Goal: Information Seeking & Learning: Find specific fact

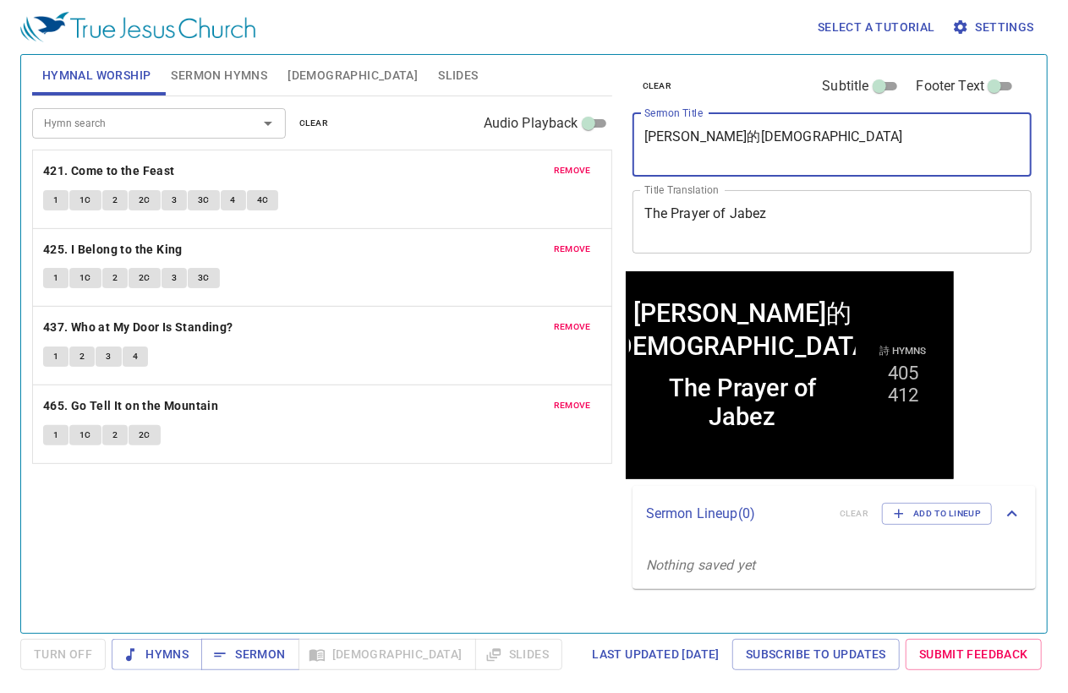
drag, startPoint x: 768, startPoint y: 133, endPoint x: 553, endPoint y: 131, distance: 214.8
click at [553, 131] on div "Hymnal Worship Sermon Hymns Bible Slides Hymn search Hymn search clear Audio Pl…" at bounding box center [533, 337] width 1017 height 578
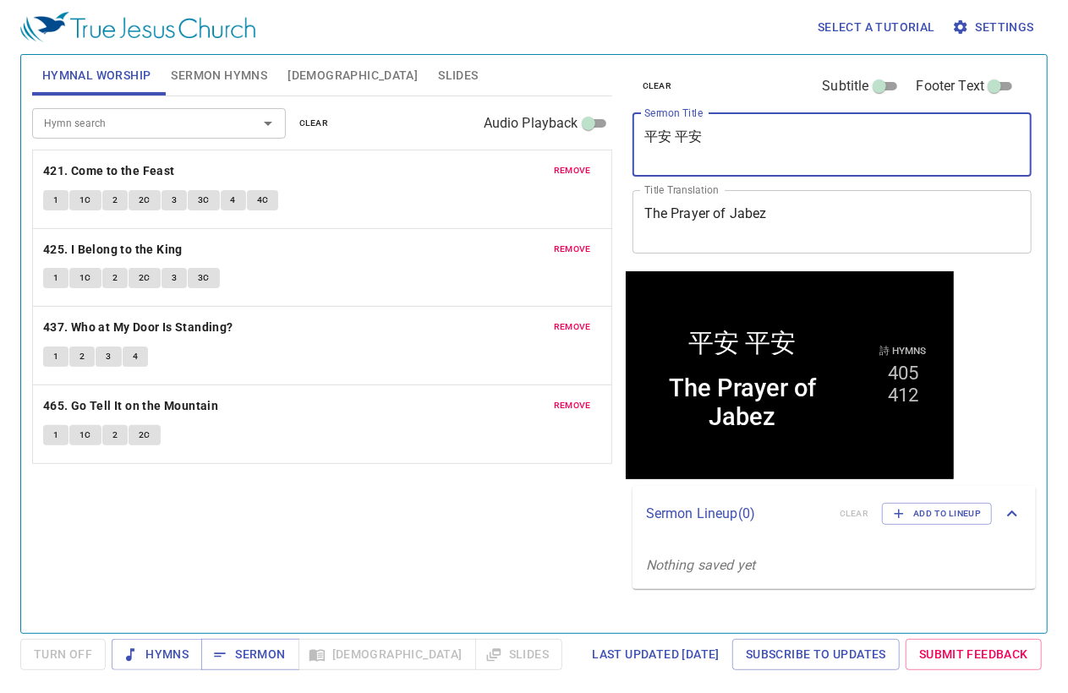
type textarea "平安 平安"
click at [319, 123] on span "clear" at bounding box center [314, 123] width 30 height 15
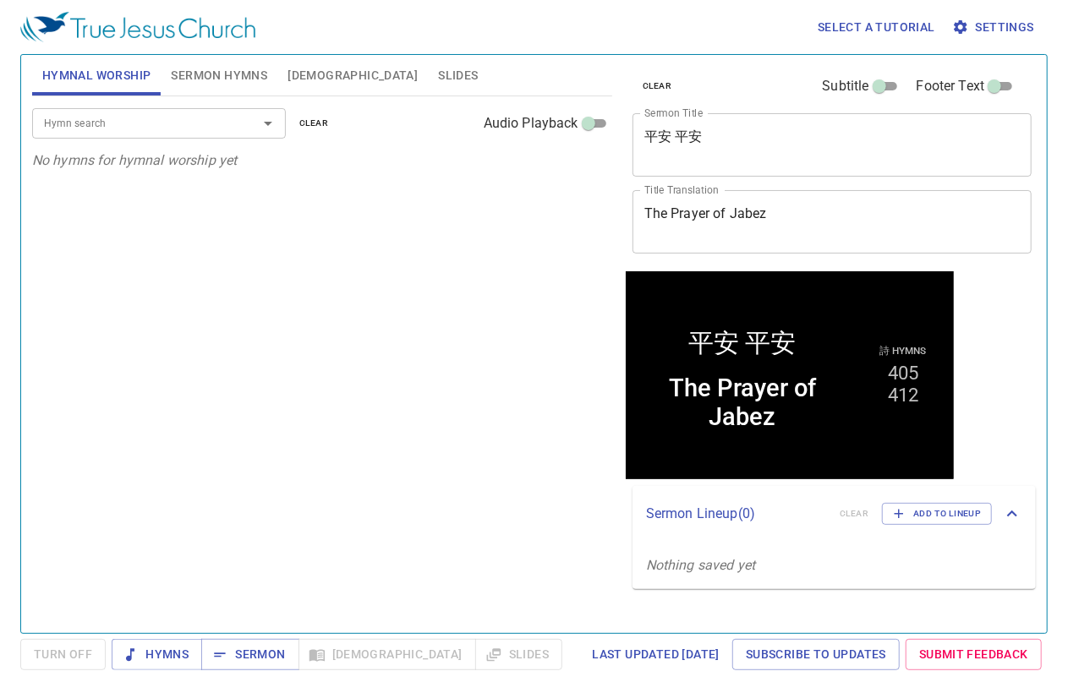
click at [220, 72] on span "Sermon Hymns" at bounding box center [219, 75] width 96 height 21
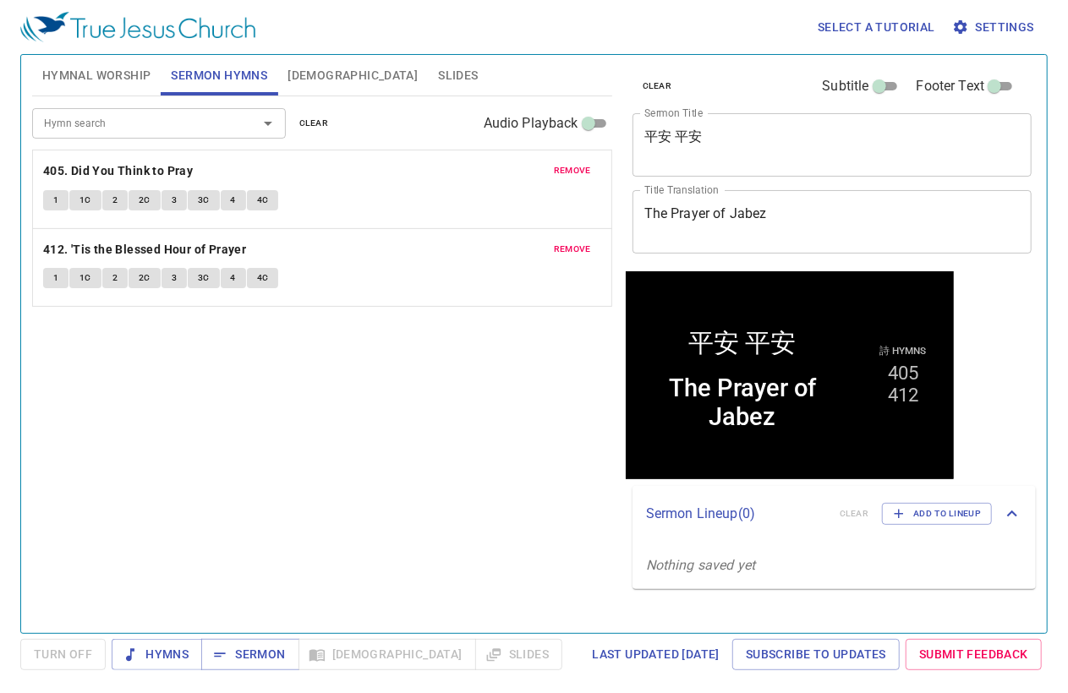
click at [311, 131] on button "clear" at bounding box center [314, 123] width 50 height 20
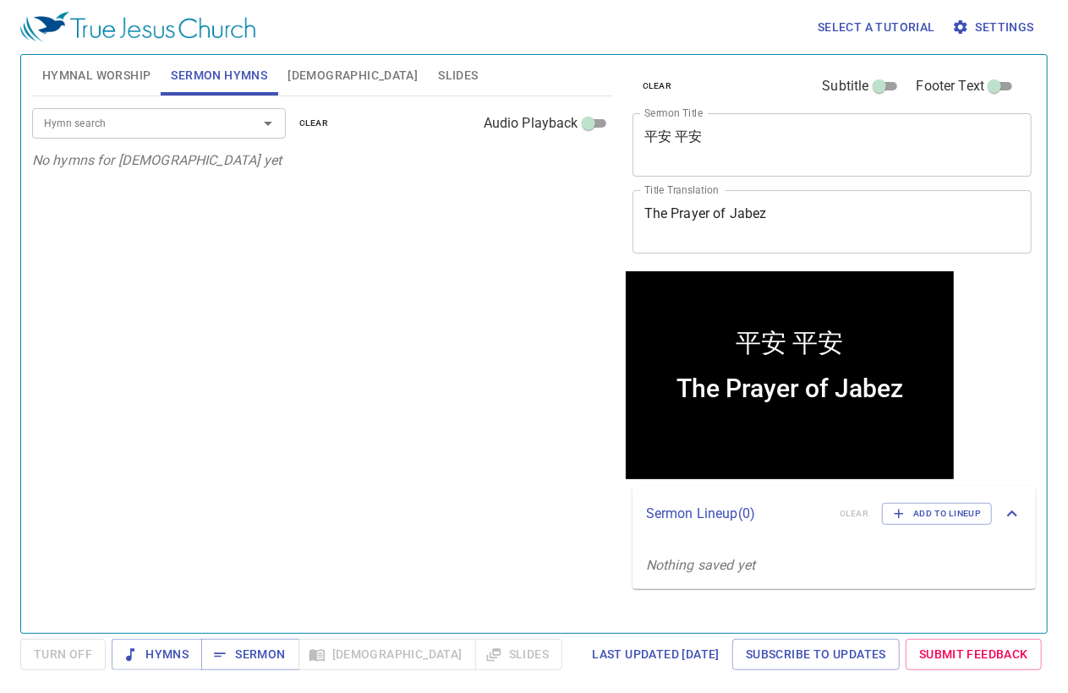
click at [223, 124] on input "Hymn search" at bounding box center [134, 122] width 194 height 19
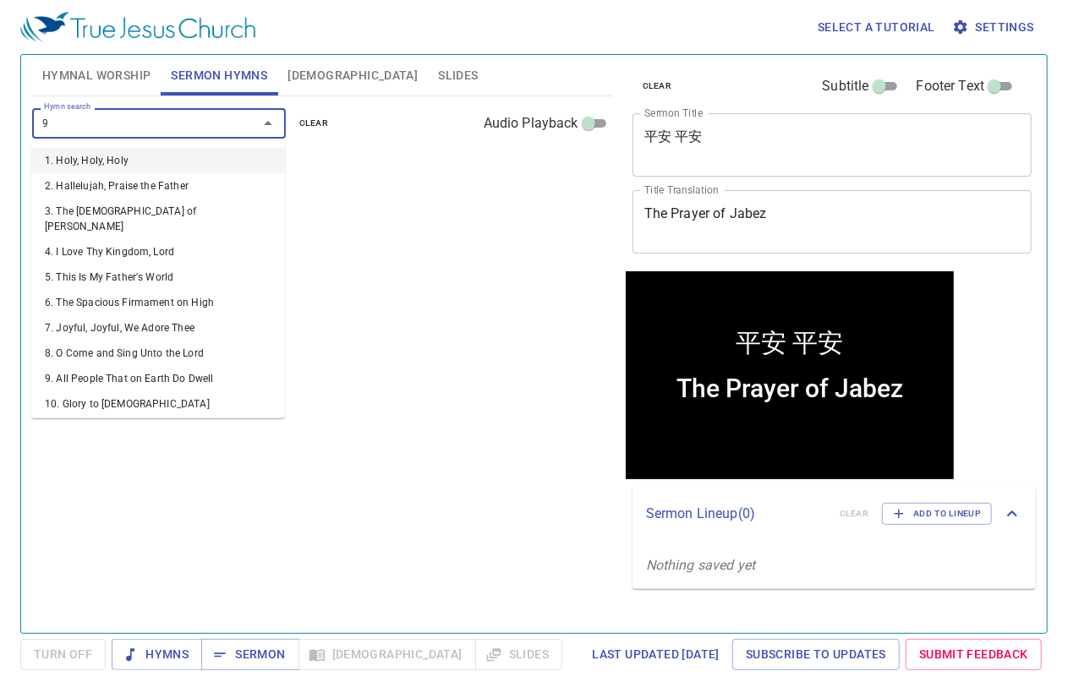
type input "90"
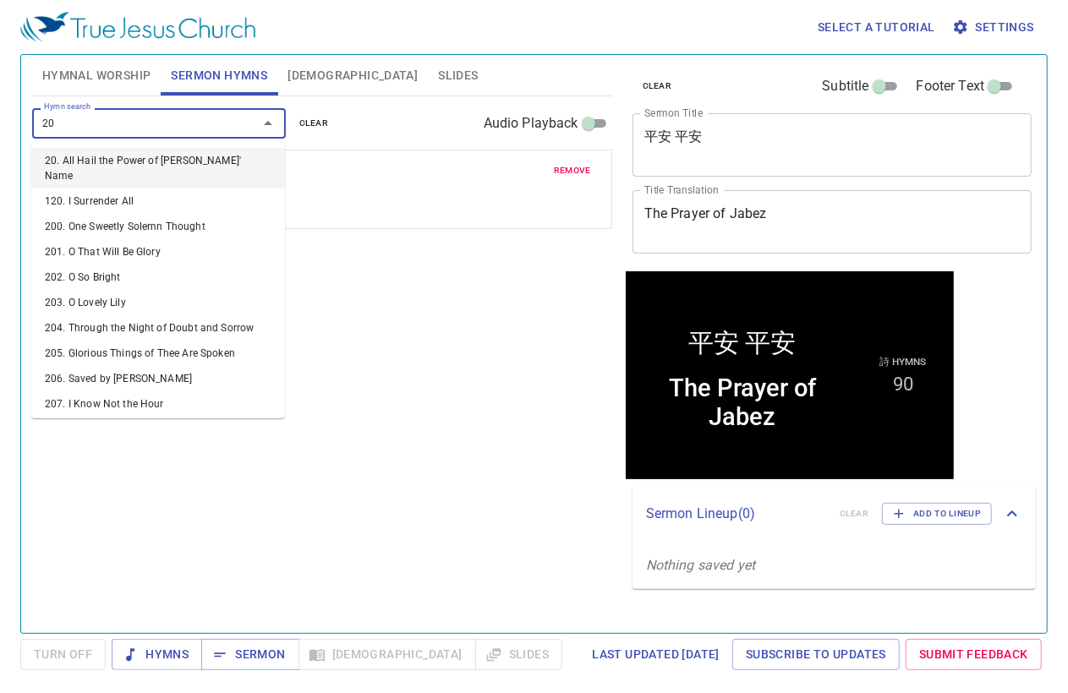
type input "205"
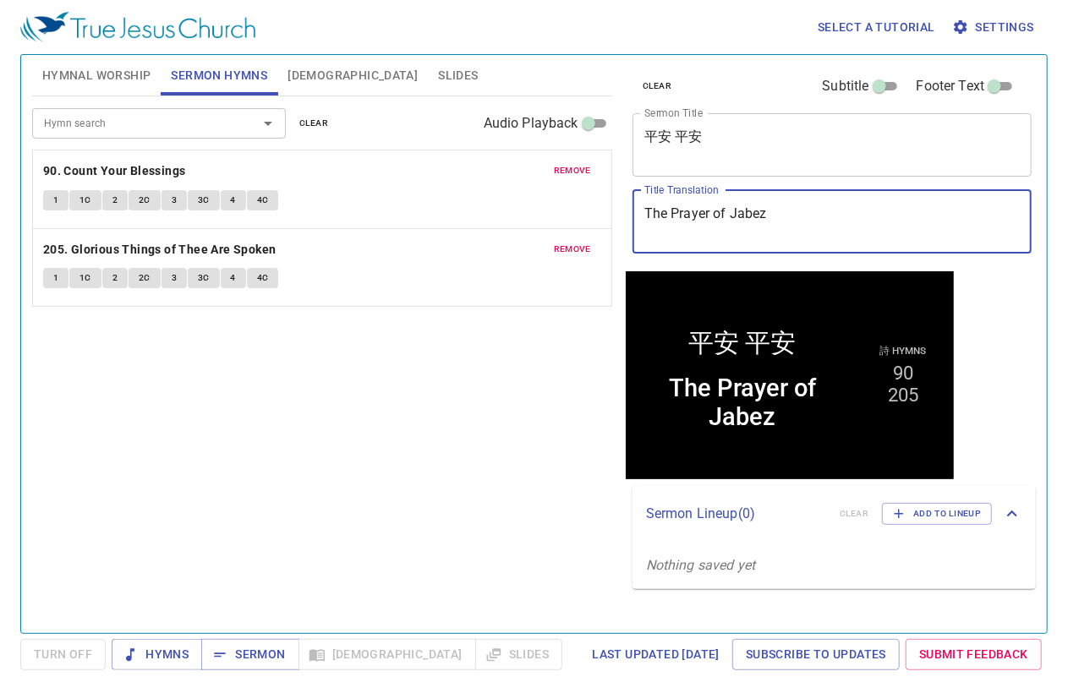
drag, startPoint x: 791, startPoint y: 221, endPoint x: 619, endPoint y: 221, distance: 172.5
click at [619, 221] on div "clear Subtitle Footer Text Sermon Title 平安 平安 x Sermon Title Title Translation …" at bounding box center [831, 337] width 424 height 578
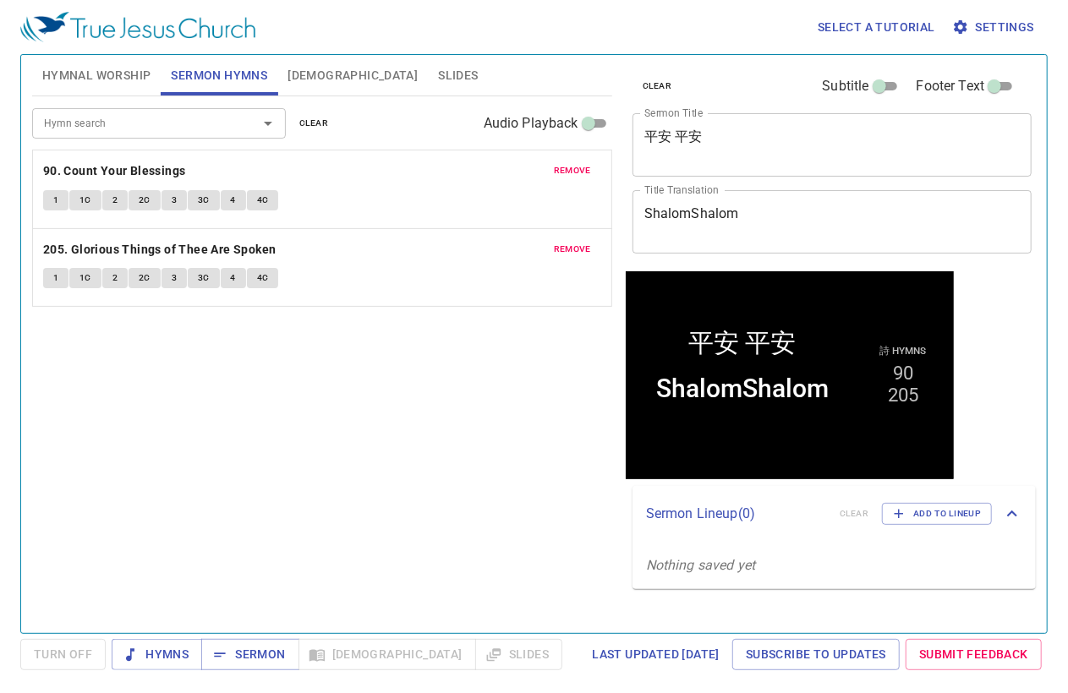
click at [693, 211] on textarea "ShalomShalom" at bounding box center [832, 221] width 376 height 32
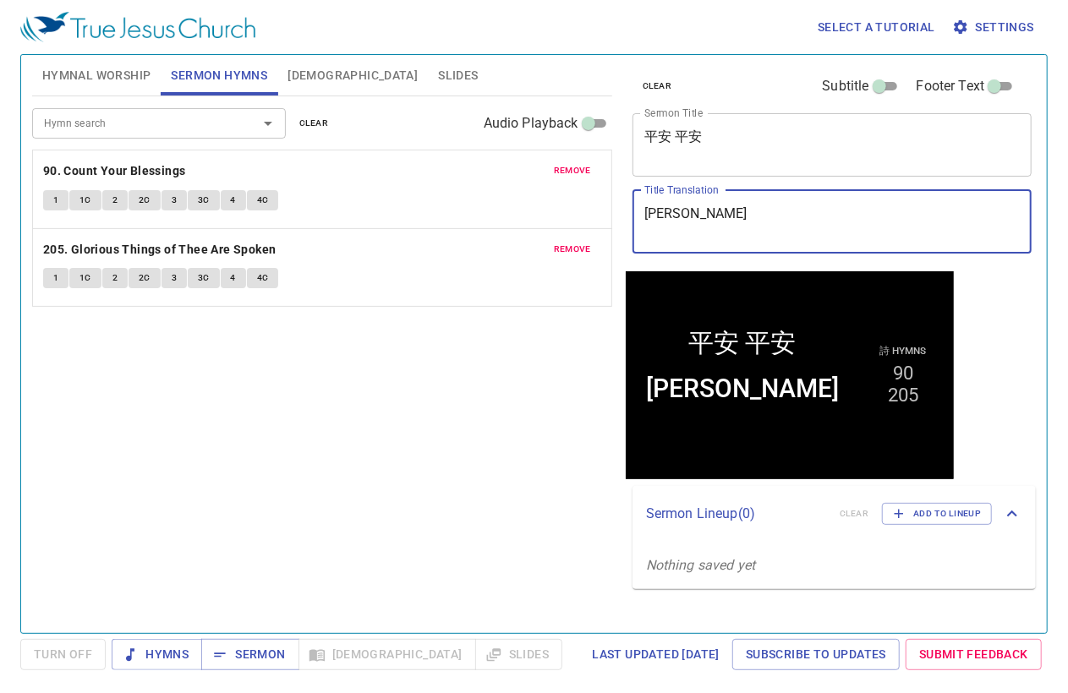
drag, startPoint x: 767, startPoint y: 216, endPoint x: 543, endPoint y: 214, distance: 224.1
click at [543, 214] on div "Hymnal Worship Sermon Hymns Bible Slides Hymn search Hymn search clear Audio Pl…" at bounding box center [533, 337] width 1017 height 578
type textarea "[PERSON_NAME]"
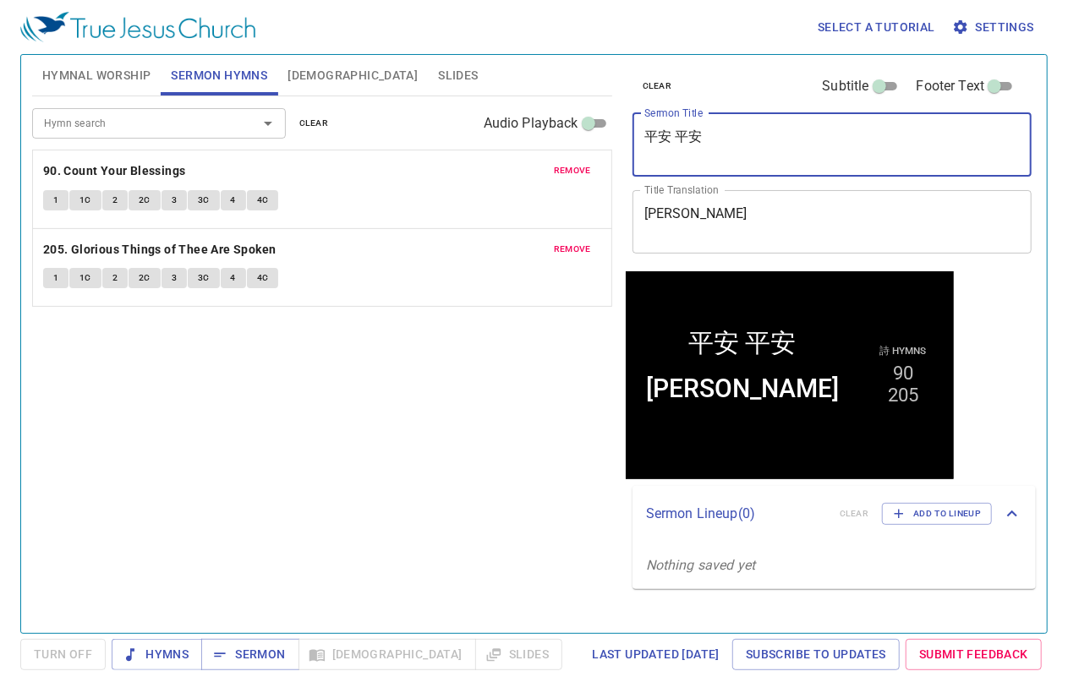
drag, startPoint x: 715, startPoint y: 138, endPoint x: 619, endPoint y: 139, distance: 96.4
click at [619, 139] on div "clear Subtitle Footer Text Sermon Title 平安 平安 x Sermon Title Title Translation …" at bounding box center [831, 337] width 424 height 578
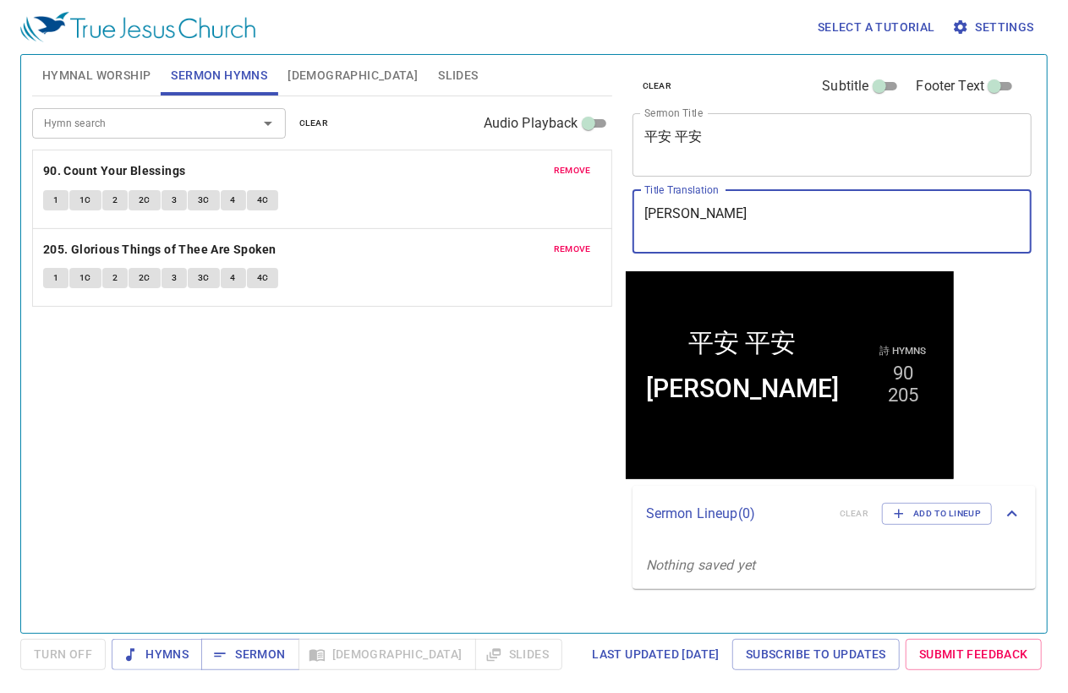
drag, startPoint x: 786, startPoint y: 229, endPoint x: 557, endPoint y: 222, distance: 229.3
click at [557, 222] on div "Hymnal Worship Sermon Hymns Bible Slides Hymn search Hymn search clear Audio Pl…" at bounding box center [533, 337] width 1017 height 578
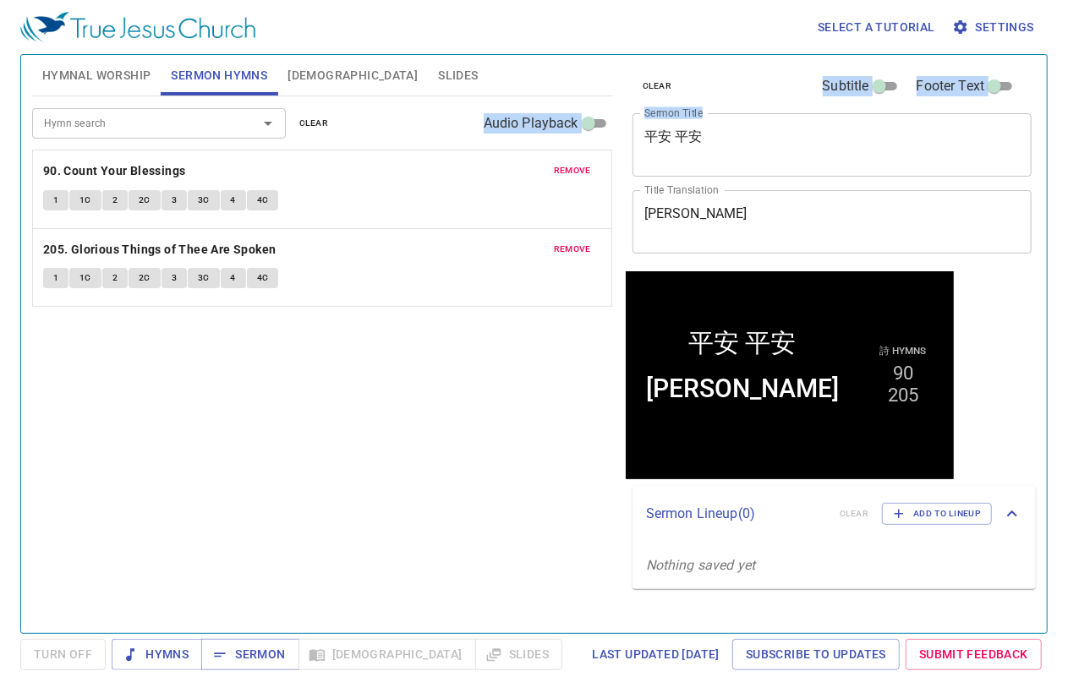
drag, startPoint x: 776, startPoint y: 163, endPoint x: 483, endPoint y: 129, distance: 295.3
click at [483, 129] on div "Hymnal Worship Sermon Hymns Bible Slides Hymn search Hymn search clear Audio Pl…" at bounding box center [533, 337] width 1017 height 578
click at [676, 136] on textarea "平安 平安" at bounding box center [832, 145] width 376 height 32
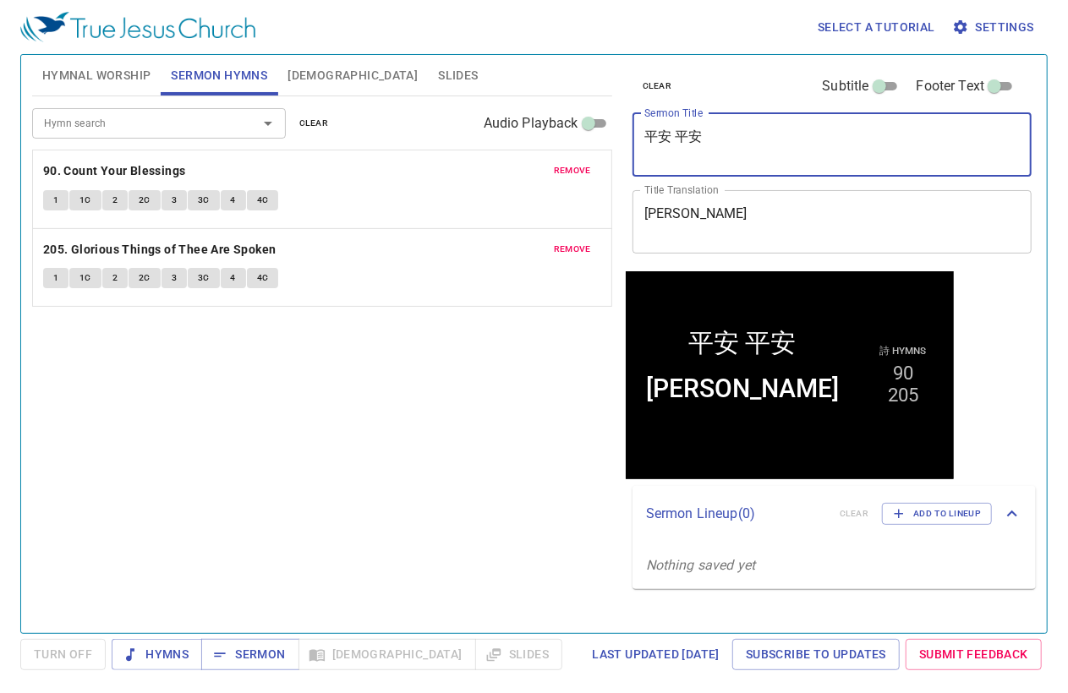
drag, startPoint x: 726, startPoint y: 136, endPoint x: 588, endPoint y: 131, distance: 137.9
click at [588, 131] on div "Hymnal Worship Sermon Hymns Bible Slides Hymn search Hymn search clear Audio Pl…" at bounding box center [533, 337] width 1017 height 578
click at [265, 407] on div "Hymn search Hymn search clear Audio Playback remove 90. Count Your Blessings 1 …" at bounding box center [322, 357] width 580 height 523
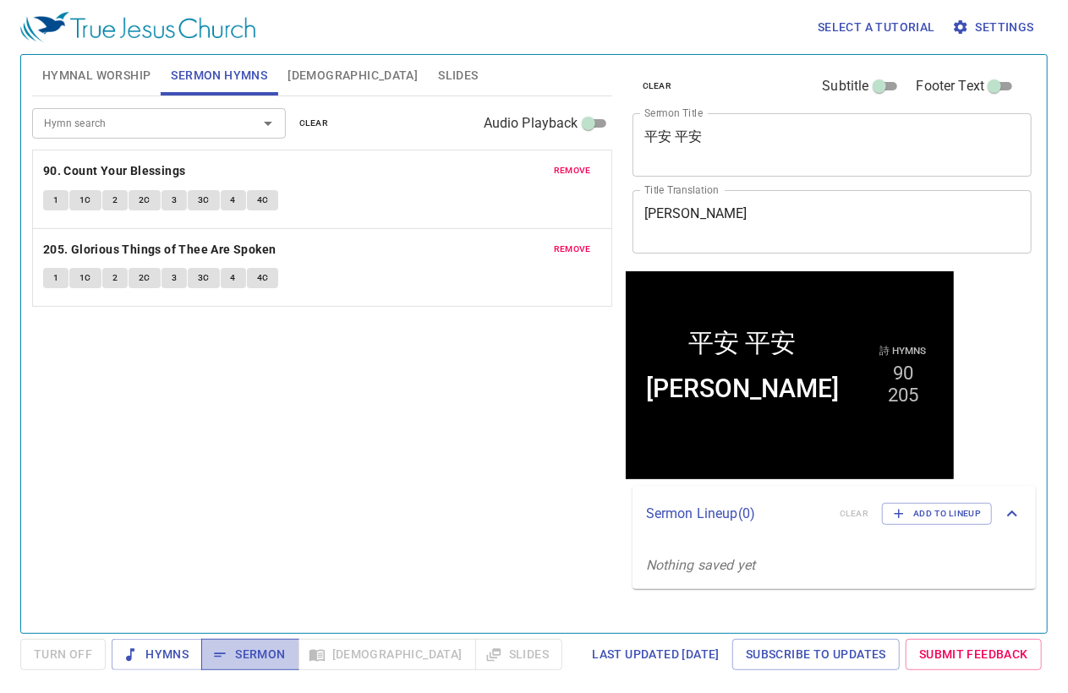
click at [272, 649] on span "Sermon" at bounding box center [250, 654] width 70 height 21
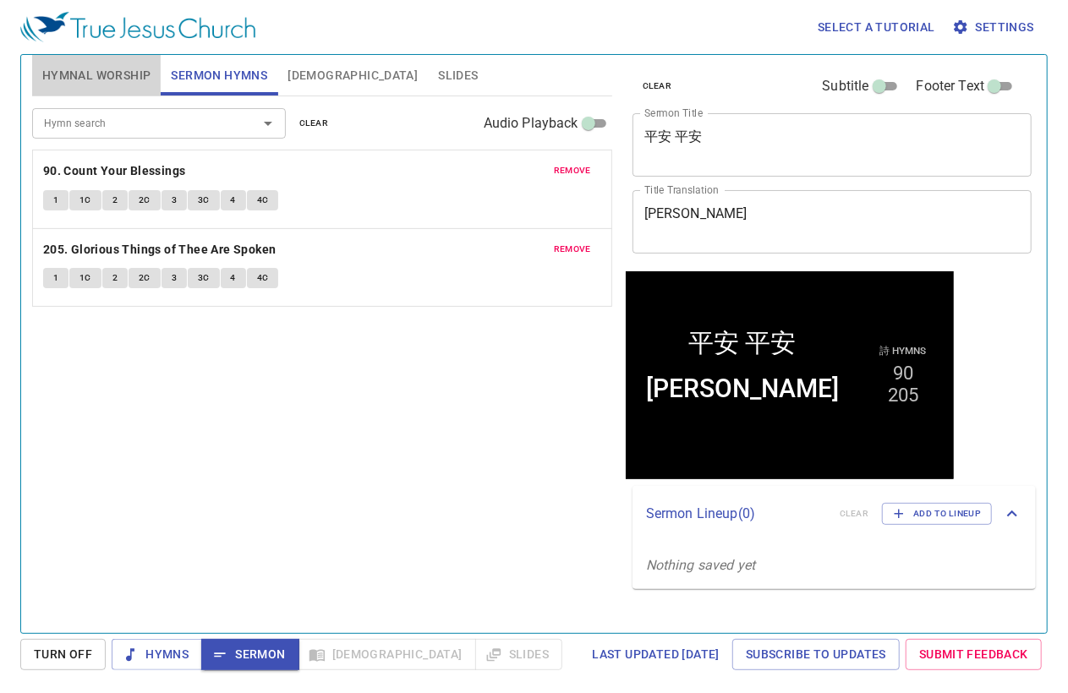
click at [118, 74] on span "Hymnal Worship" at bounding box center [96, 75] width 109 height 21
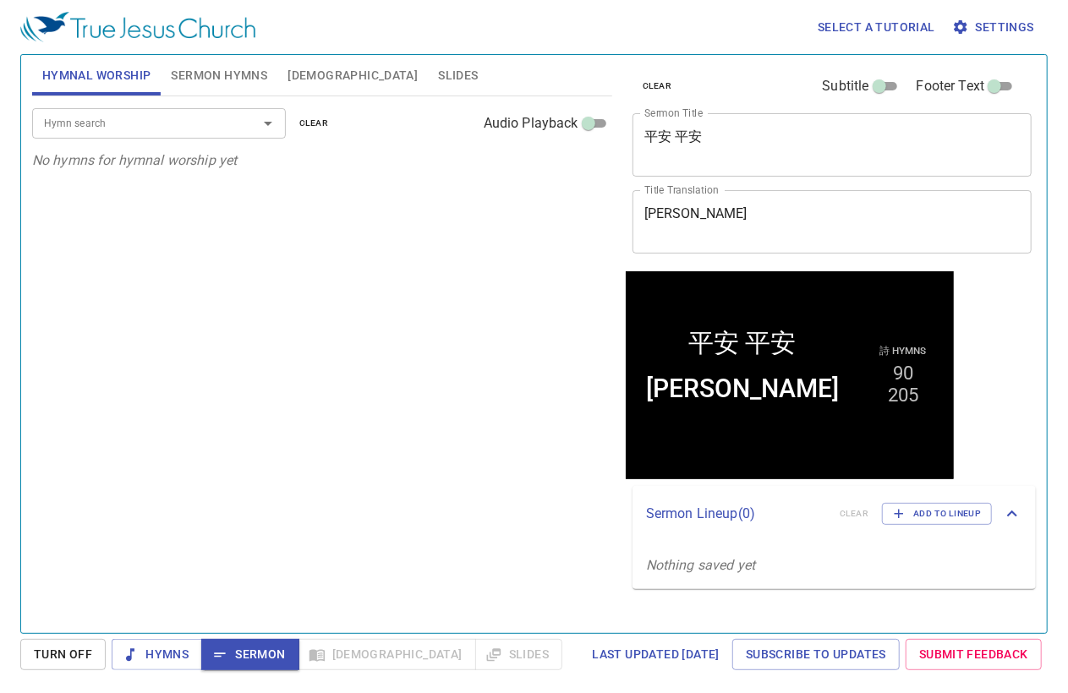
click at [205, 80] on span "Sermon Hymns" at bounding box center [219, 75] width 96 height 21
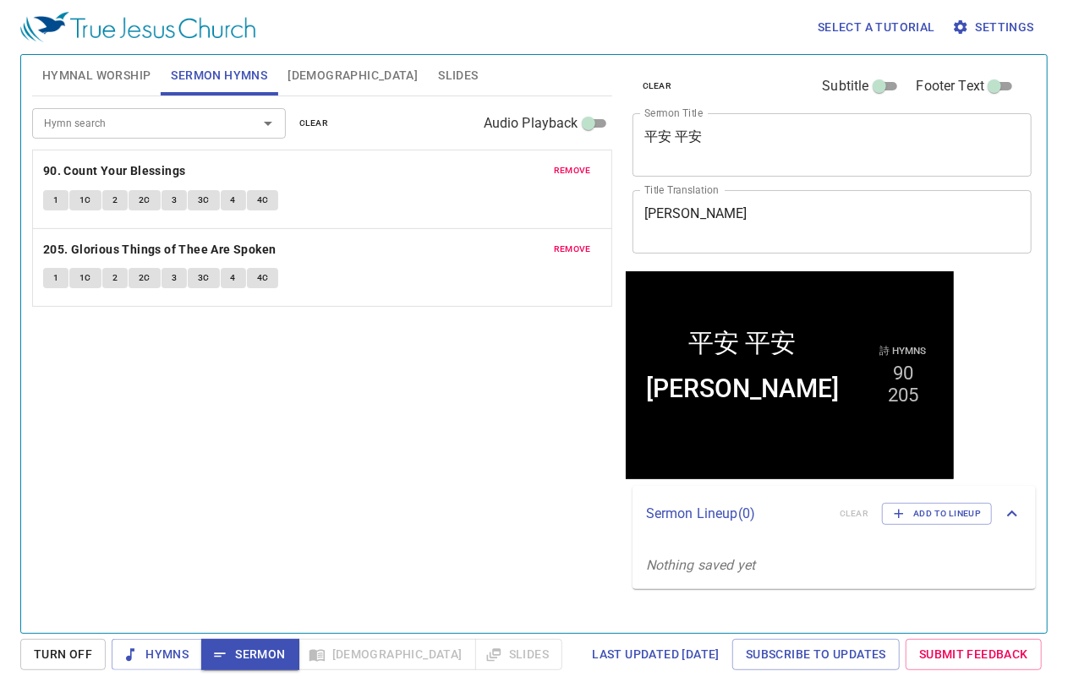
click at [85, 74] on span "Hymnal Worship" at bounding box center [96, 75] width 109 height 21
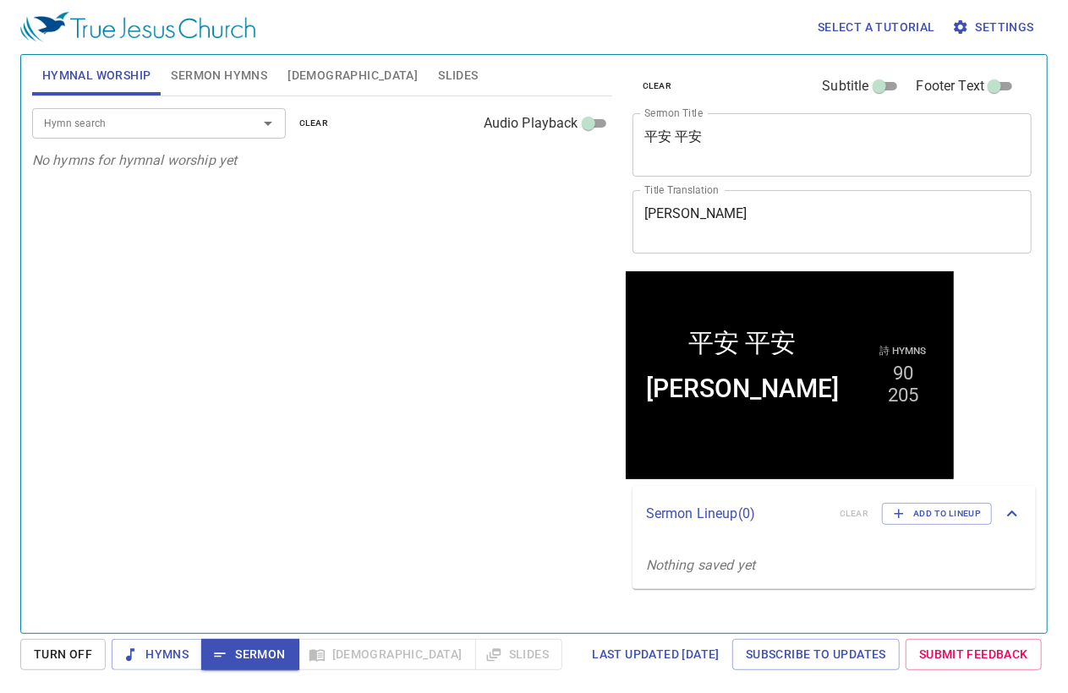
click at [138, 120] on input "Hymn search" at bounding box center [134, 122] width 194 height 19
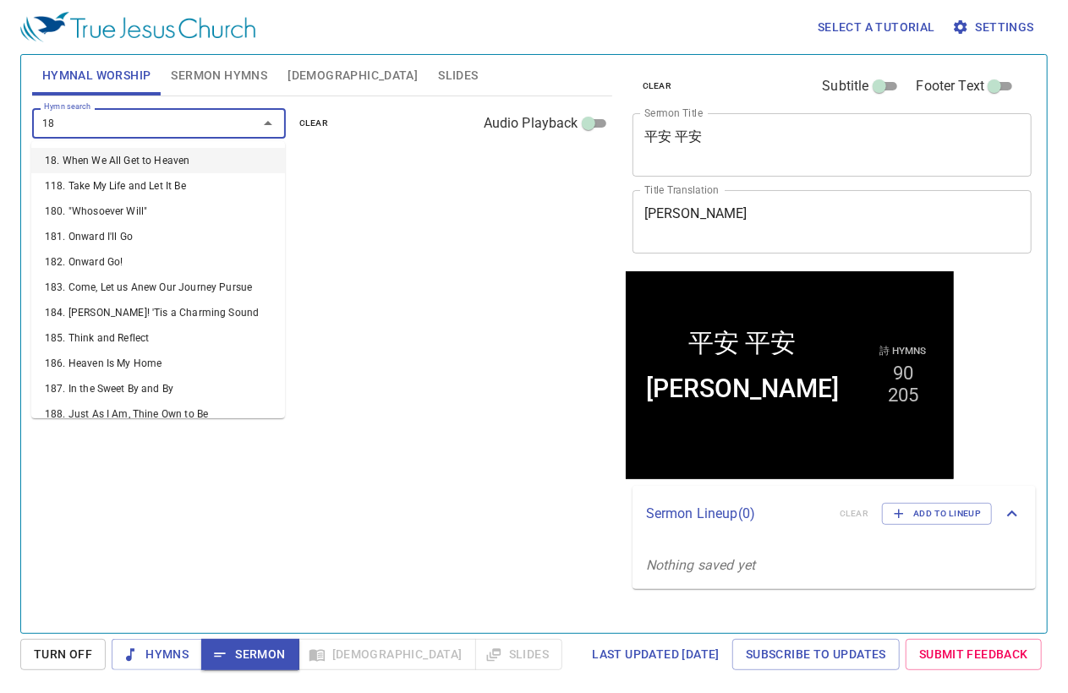
type input "187"
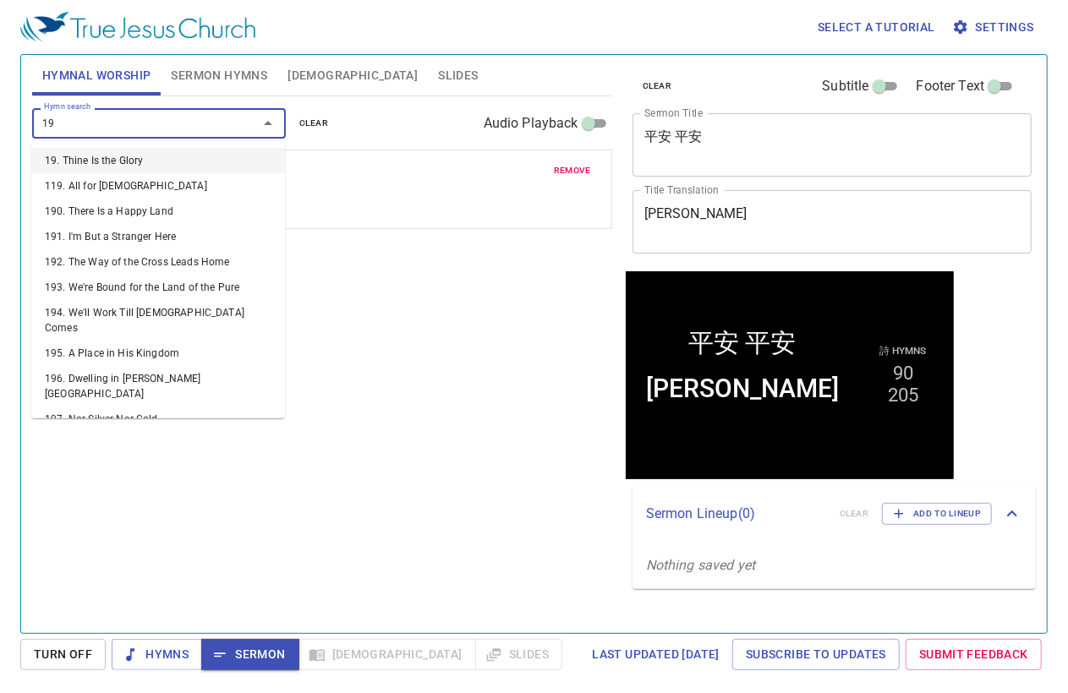
type input "192"
type input "199"
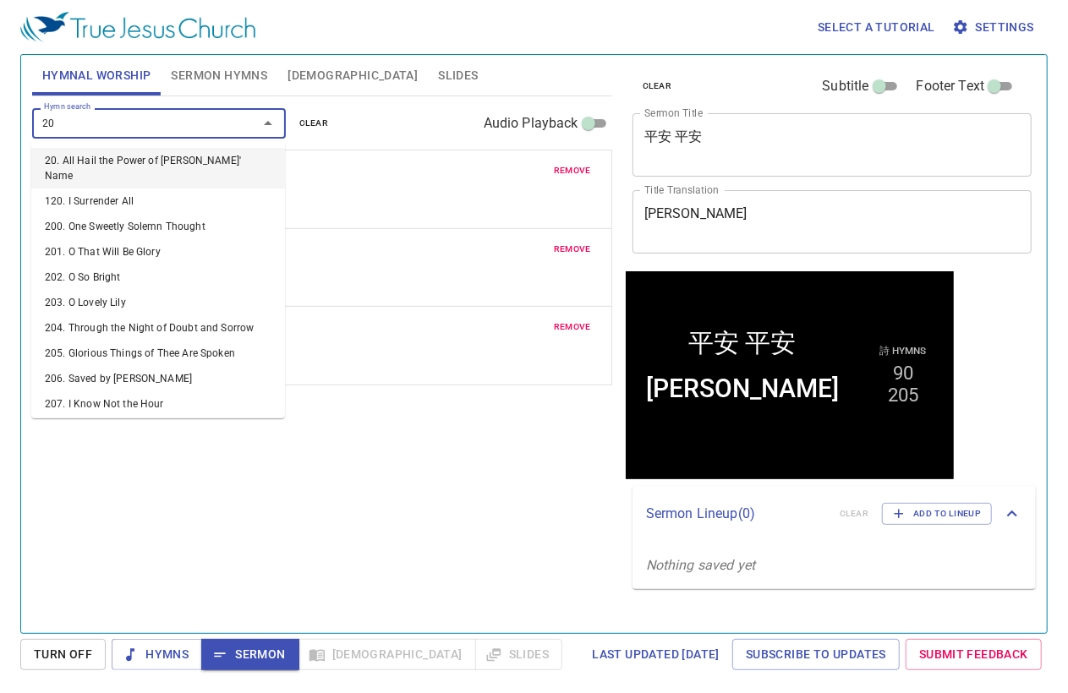
type input "208"
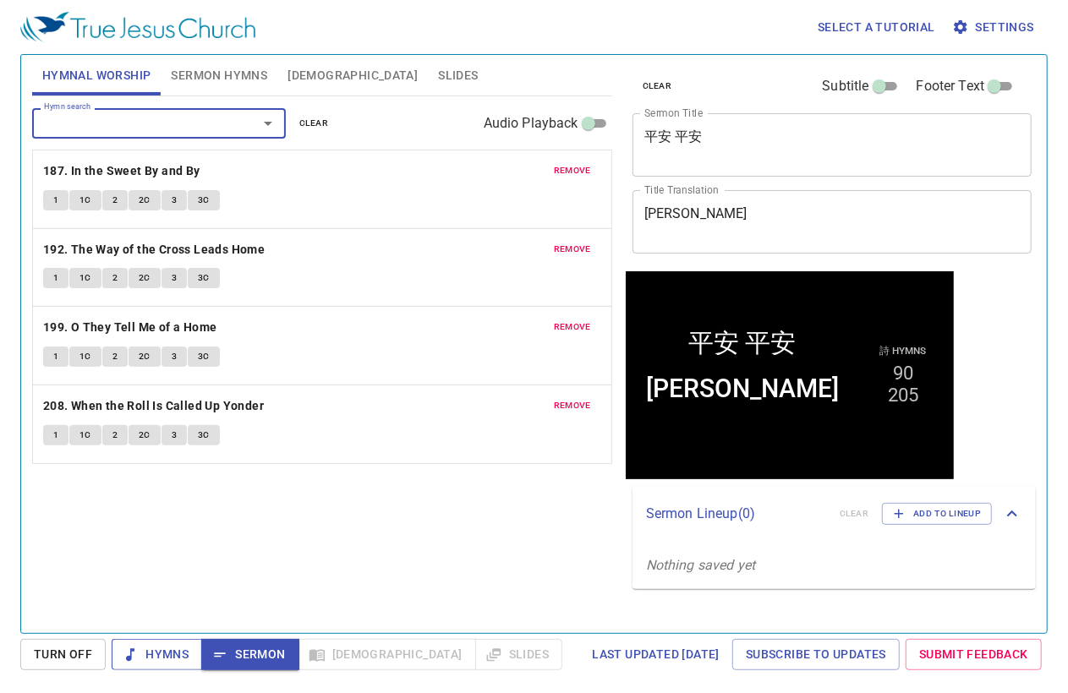
click at [174, 660] on span "Hymns" at bounding box center [156, 654] width 63 height 21
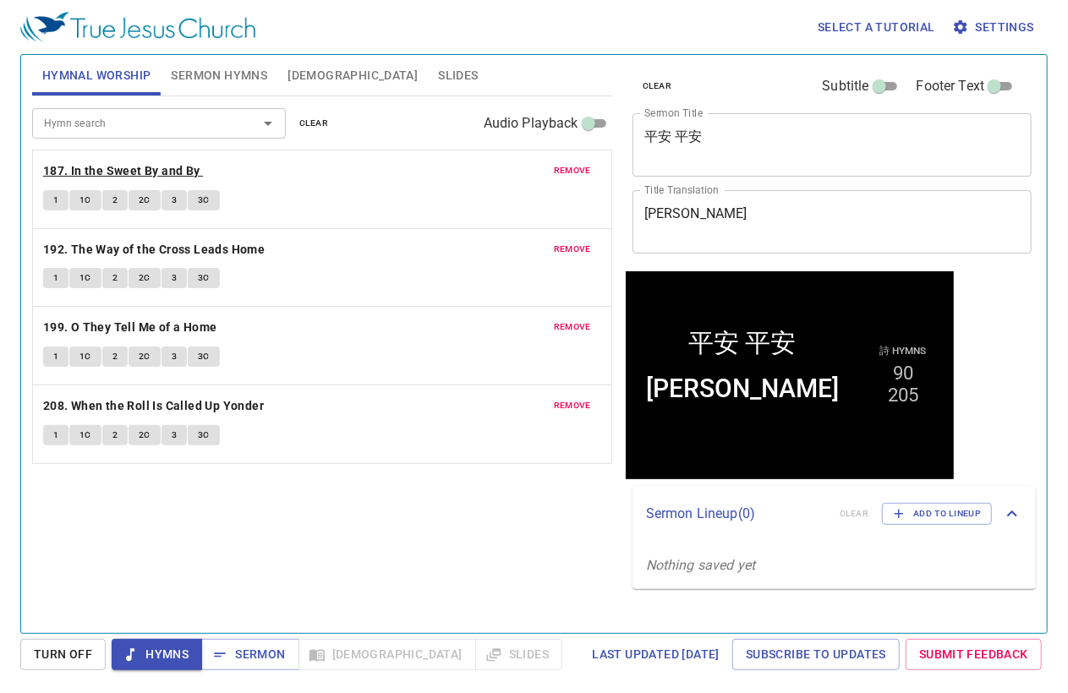
click at [159, 167] on b "187. In the Sweet By and By" at bounding box center [121, 171] width 157 height 21
click at [227, 251] on b "192. The Way of the Cross Leads Home" at bounding box center [154, 249] width 222 height 21
click at [169, 326] on b "199. O They Tell Me of a Home" at bounding box center [130, 327] width 174 height 21
click at [257, 650] on span "Sermon" at bounding box center [250, 654] width 70 height 21
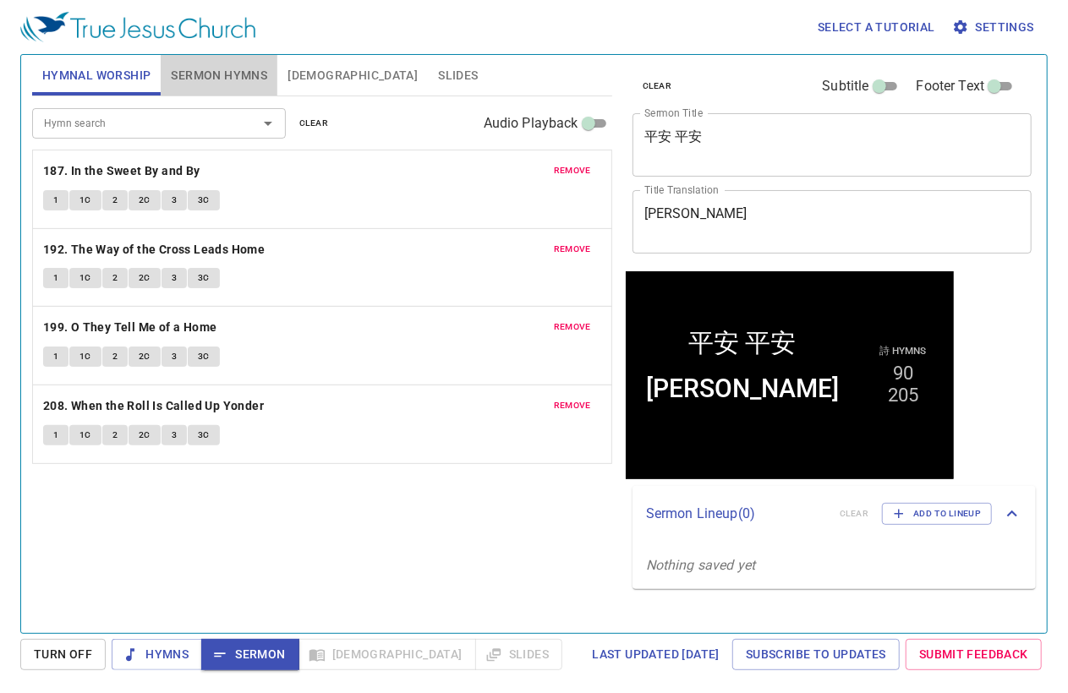
click at [223, 58] on button "Sermon Hymns" at bounding box center [219, 75] width 117 height 41
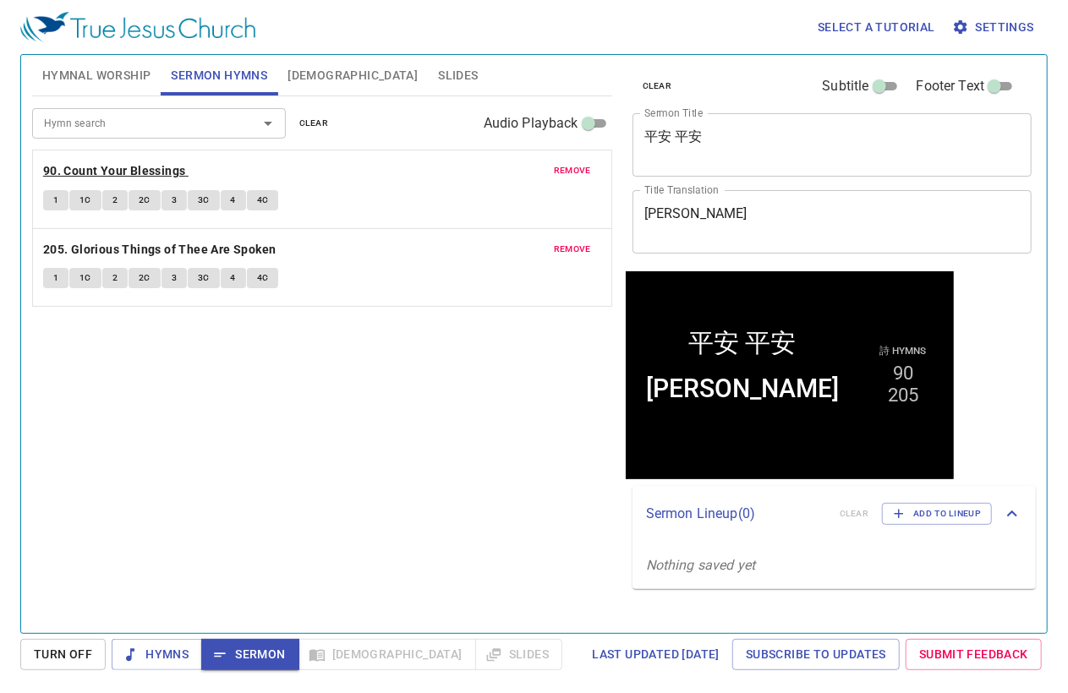
click at [149, 163] on b "90. Count Your Blessings" at bounding box center [114, 171] width 143 height 21
click at [233, 676] on div "Select a tutorial Settings Hymnal Worship Sermon Hymns Bible Slides Hymn search…" at bounding box center [534, 346] width 1068 height 693
click at [232, 654] on span "Sermon" at bounding box center [250, 654] width 70 height 21
click at [438, 75] on span "Slides" at bounding box center [458, 75] width 40 height 21
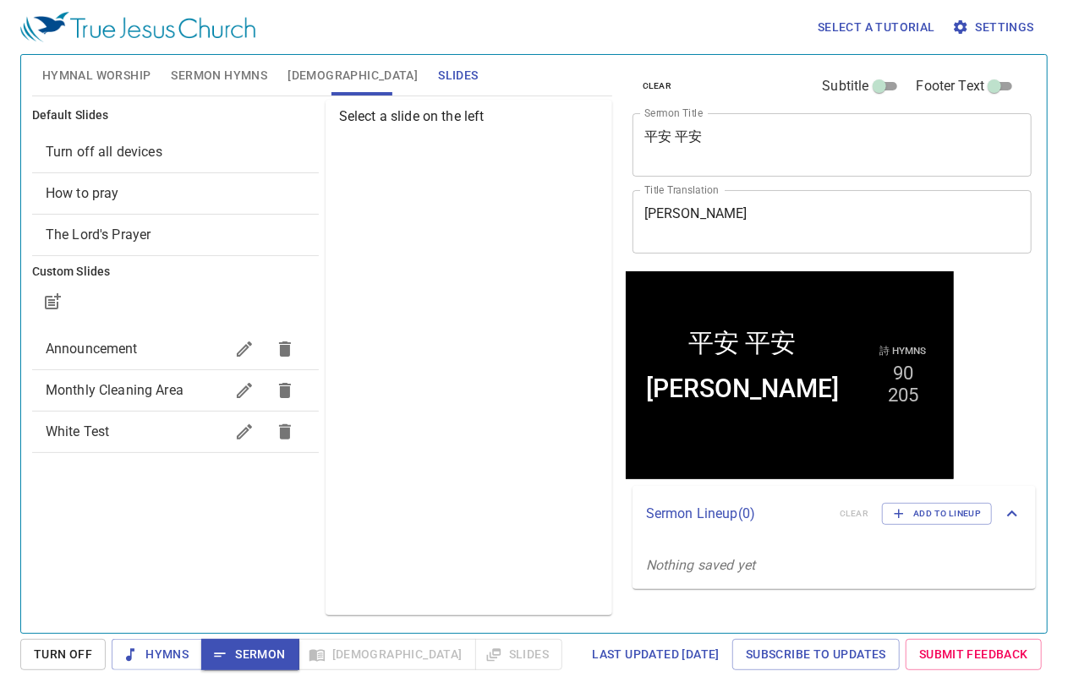
click at [172, 189] on span "How to pray" at bounding box center [176, 193] width 260 height 20
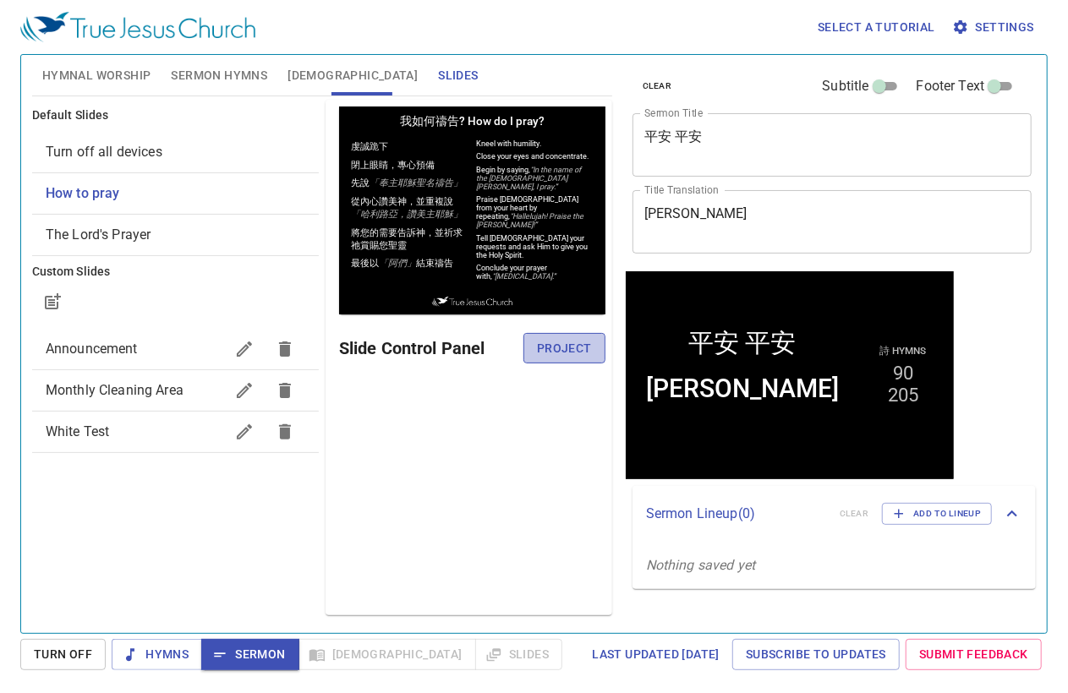
click at [563, 349] on span "Project" at bounding box center [564, 348] width 55 height 21
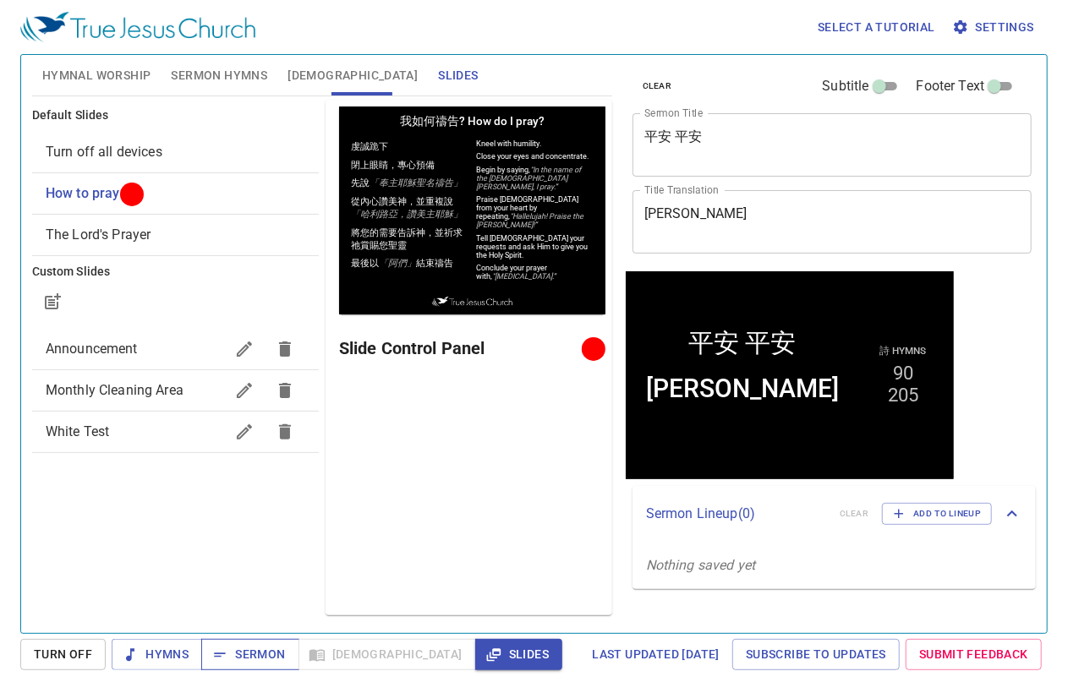
click at [246, 649] on span "Sermon" at bounding box center [250, 654] width 70 height 21
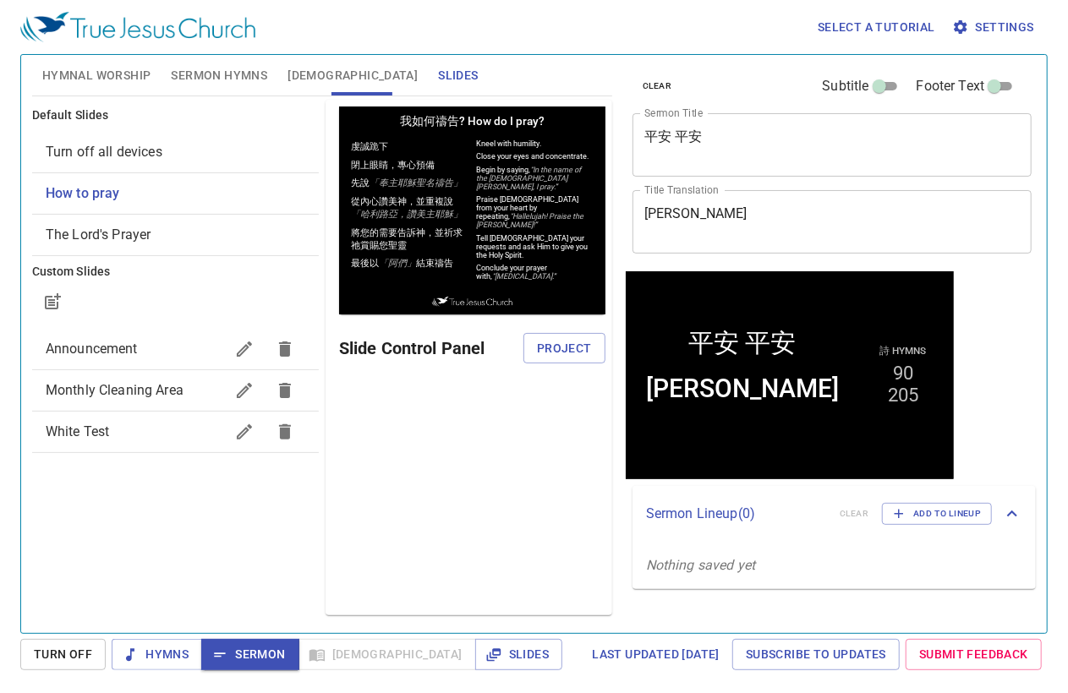
click at [291, 82] on span "[DEMOGRAPHIC_DATA]" at bounding box center [352, 75] width 130 height 21
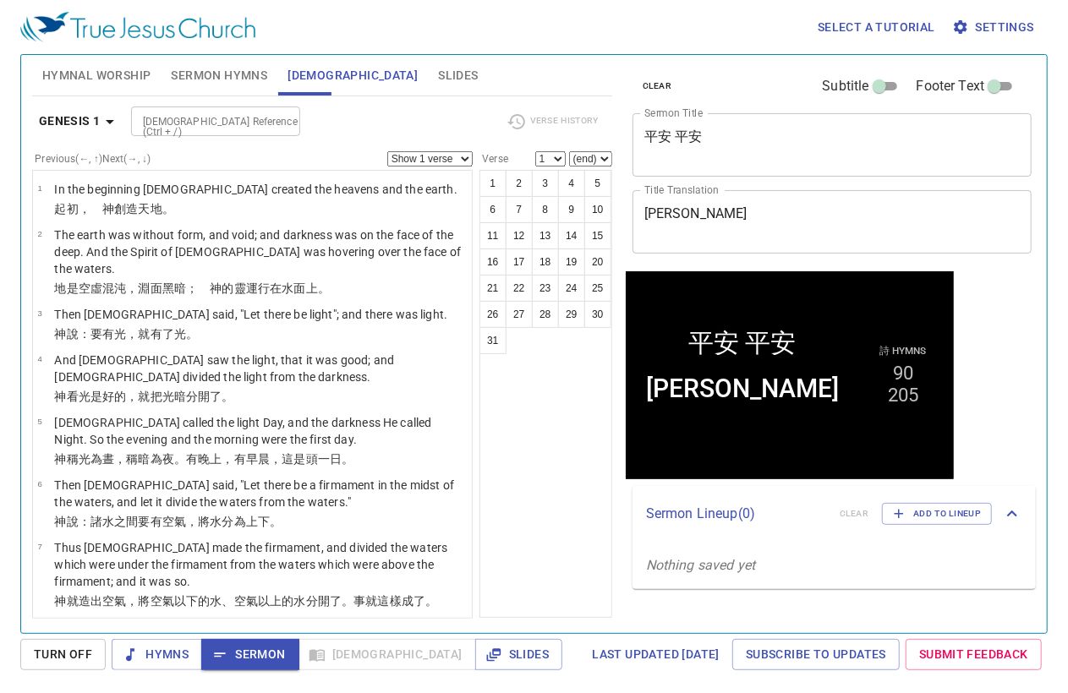
click at [241, 75] on span "Sermon Hymns" at bounding box center [219, 75] width 96 height 21
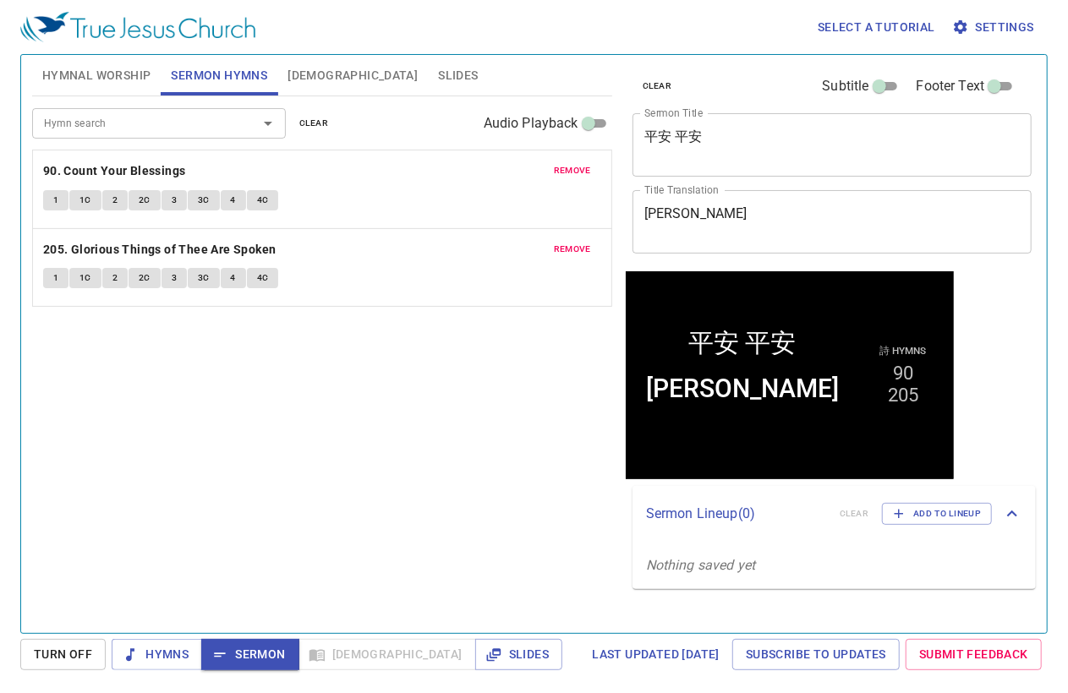
click at [302, 82] on span "[DEMOGRAPHIC_DATA]" at bounding box center [352, 75] width 130 height 21
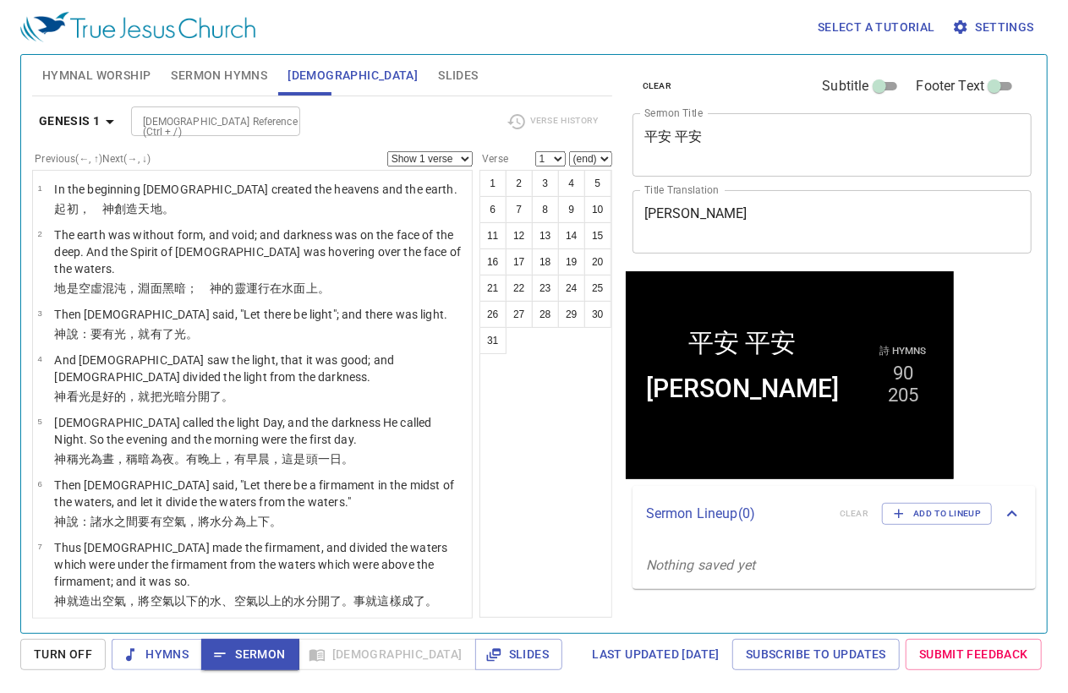
click at [444, 107] on div "Bible Reference (Ctrl + /) Bible Reference (Ctrl + /)" at bounding box center [312, 122] width 363 height 30
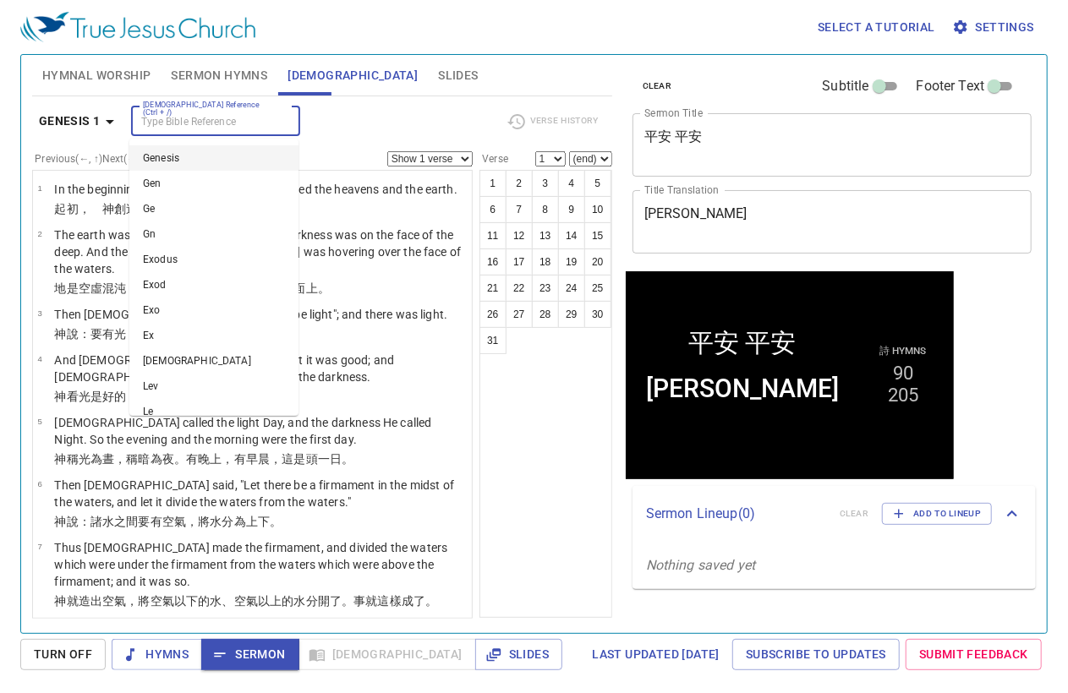
click at [215, 127] on input "[DEMOGRAPHIC_DATA] Reference (Ctrl + /)" at bounding box center [201, 121] width 131 height 19
type input "isa 57 1"
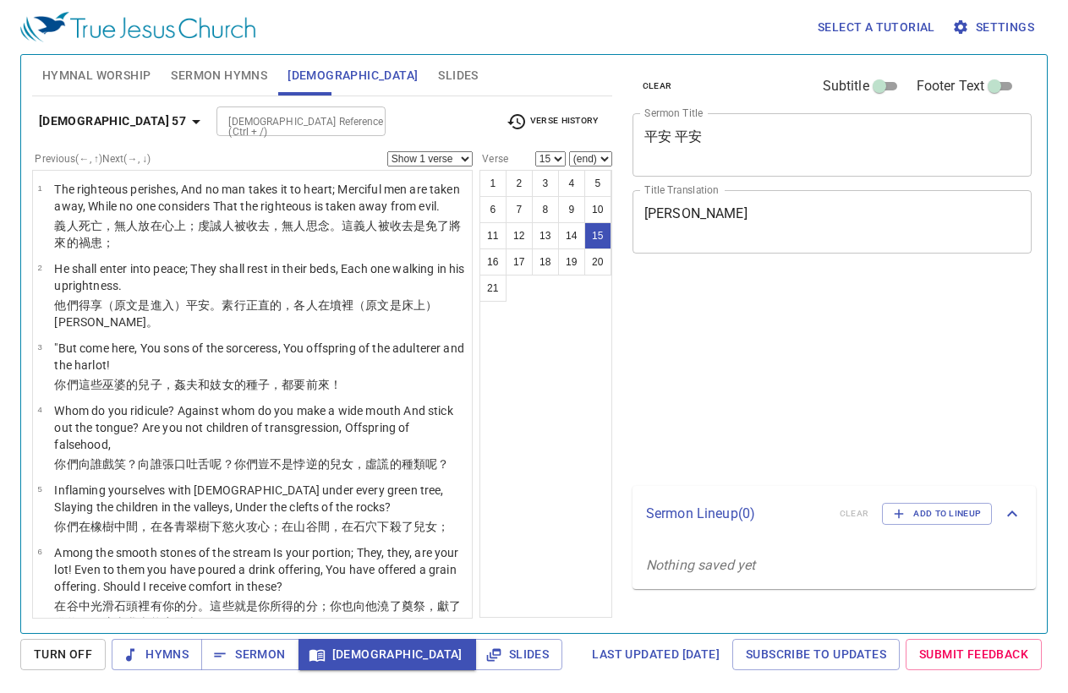
select select "15"
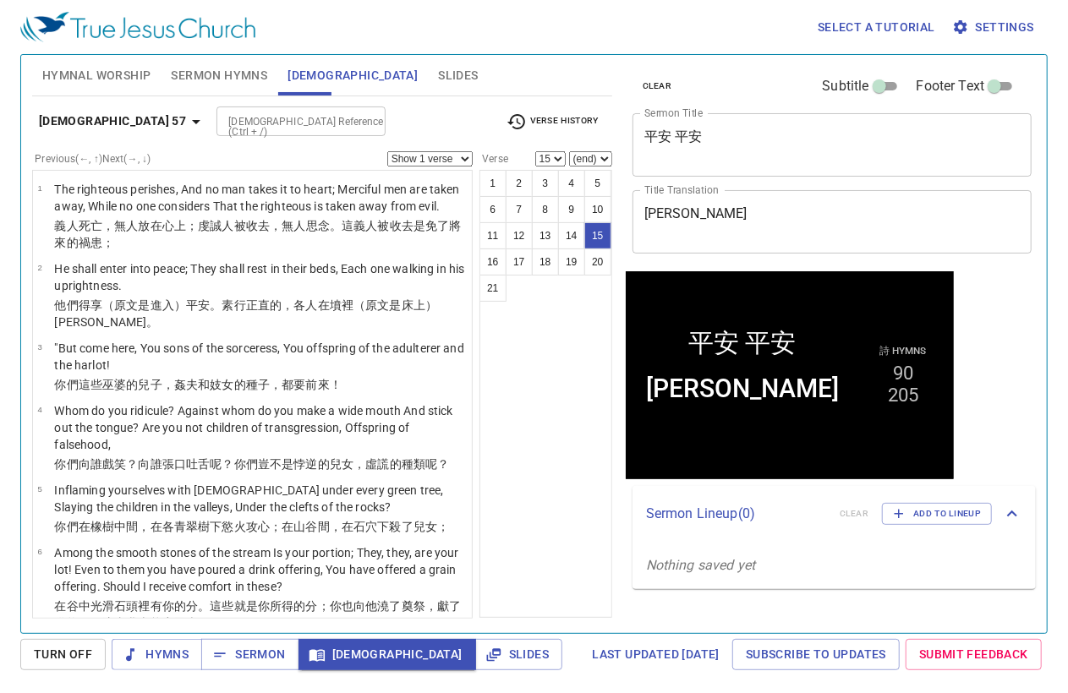
scroll to position [1032, 0]
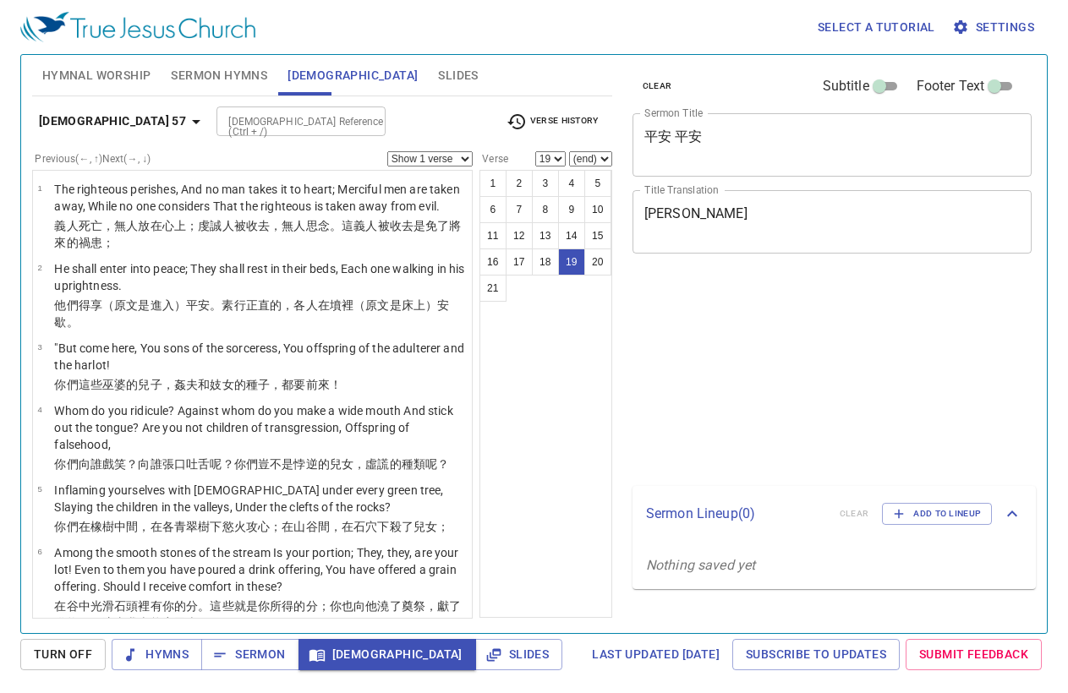
select select "19"
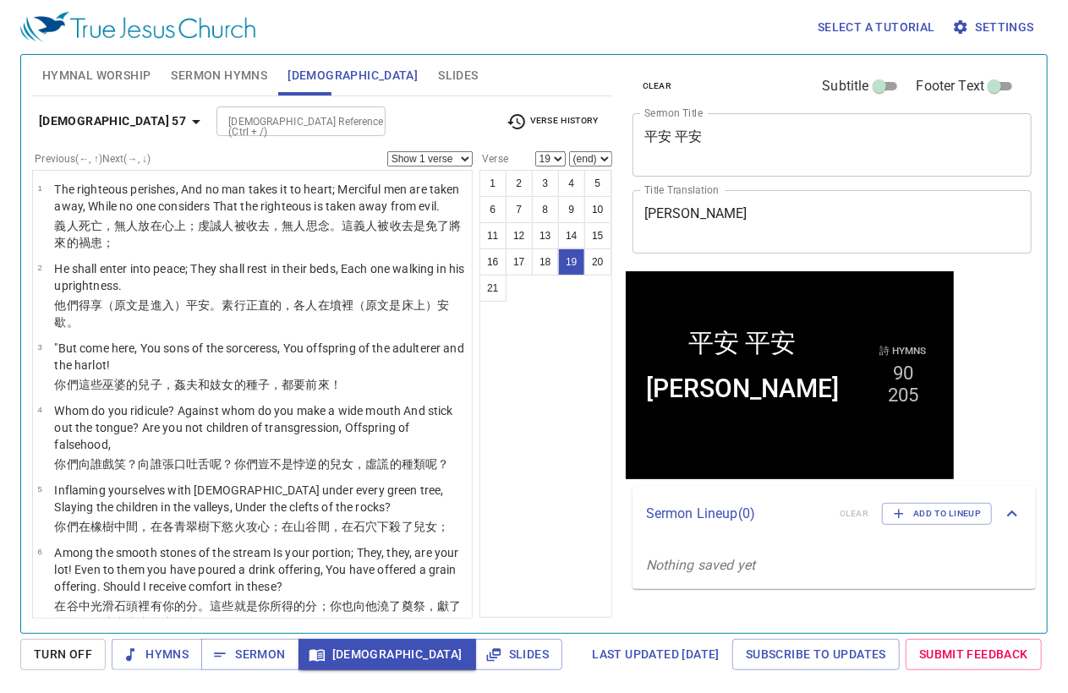
scroll to position [1201, 0]
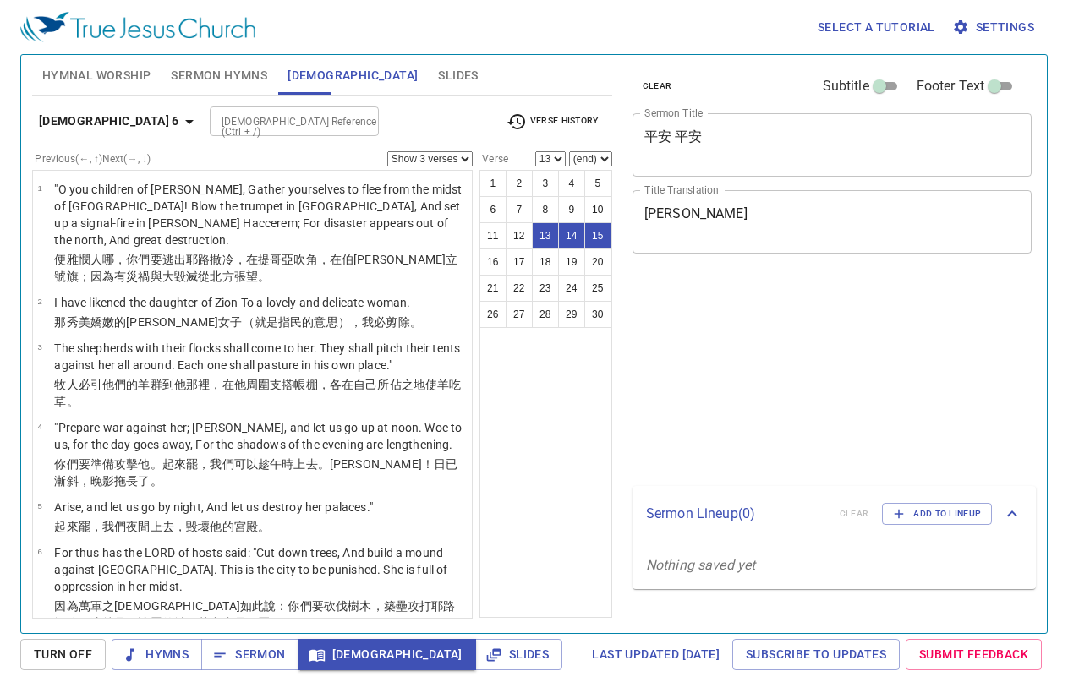
select select "3"
select select "13"
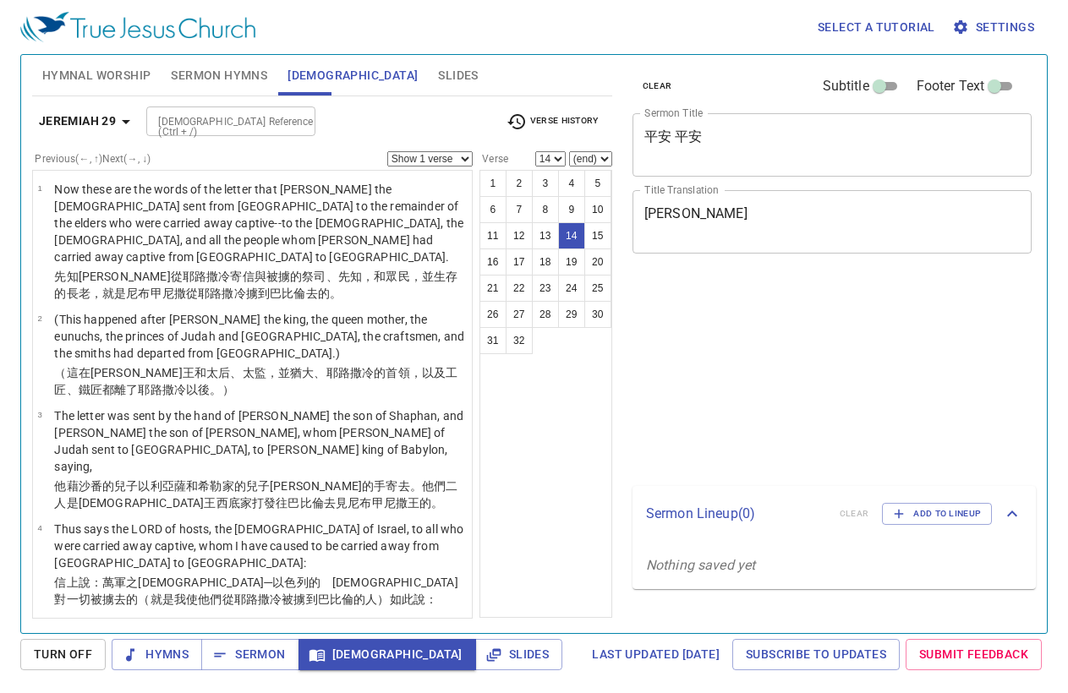
select select "14"
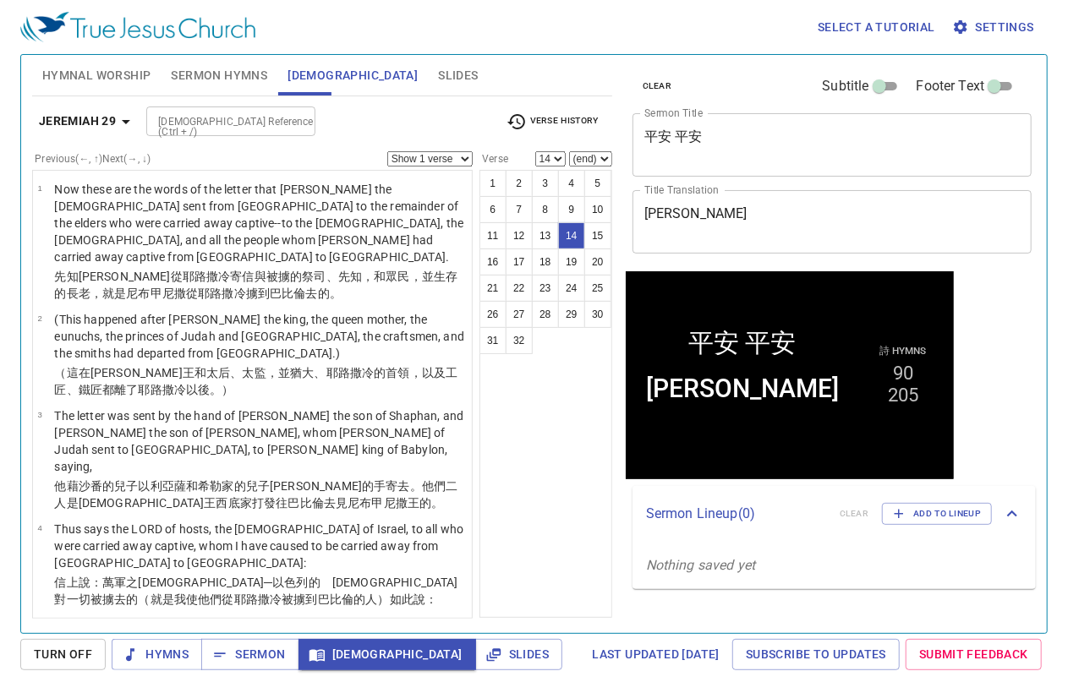
scroll to position [818, 0]
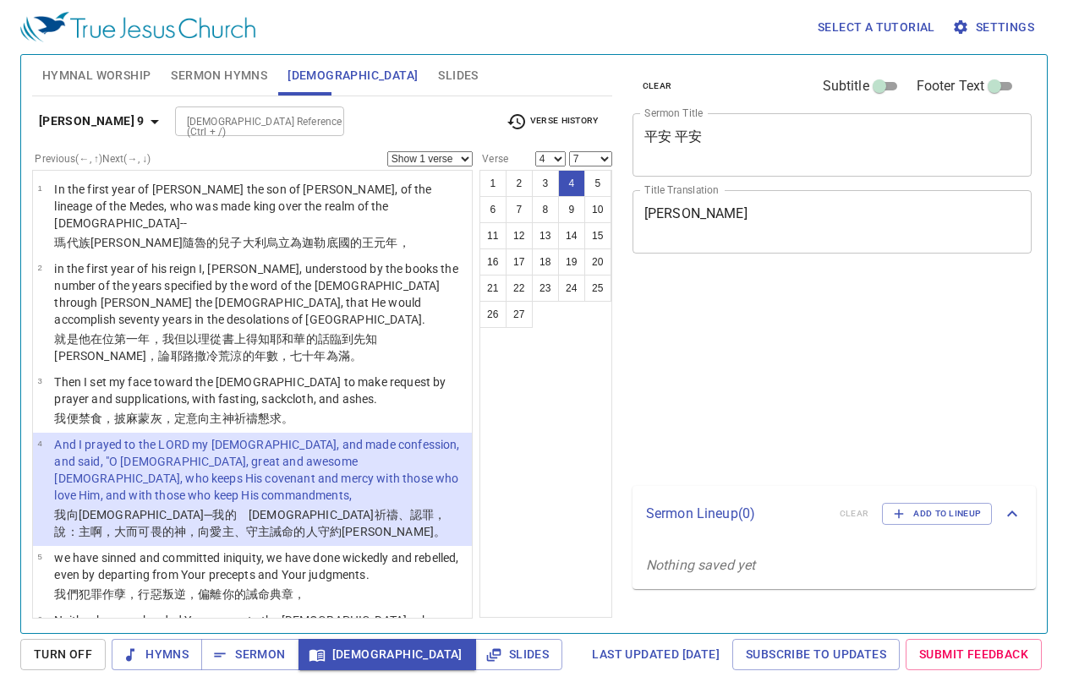
select select "4"
select select "7"
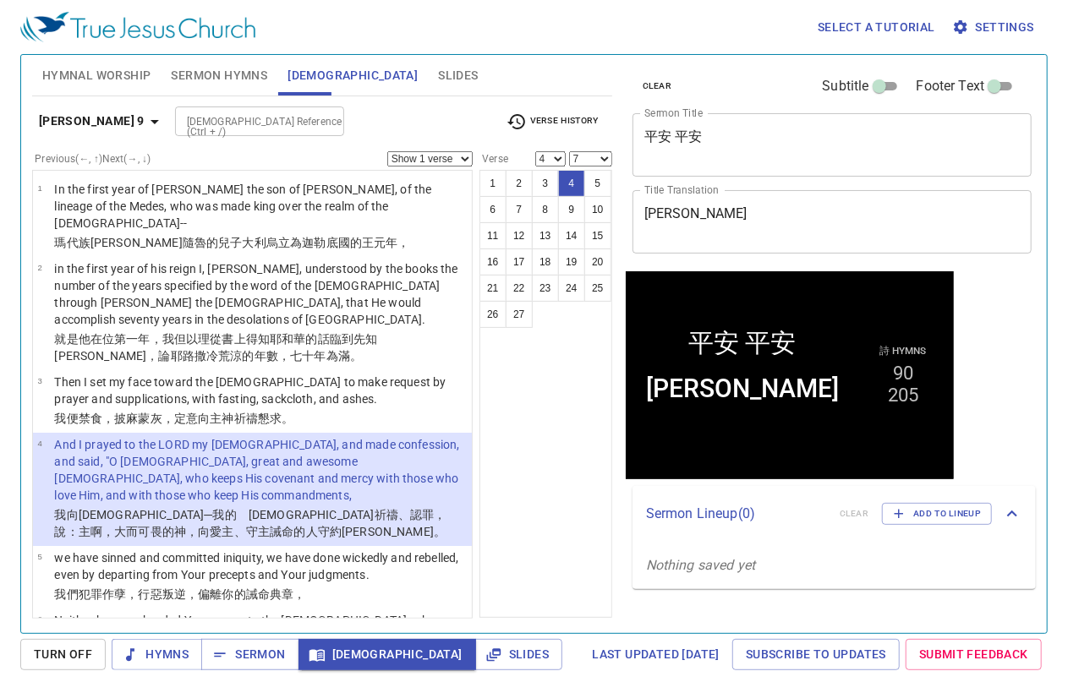
scroll to position [228, 0]
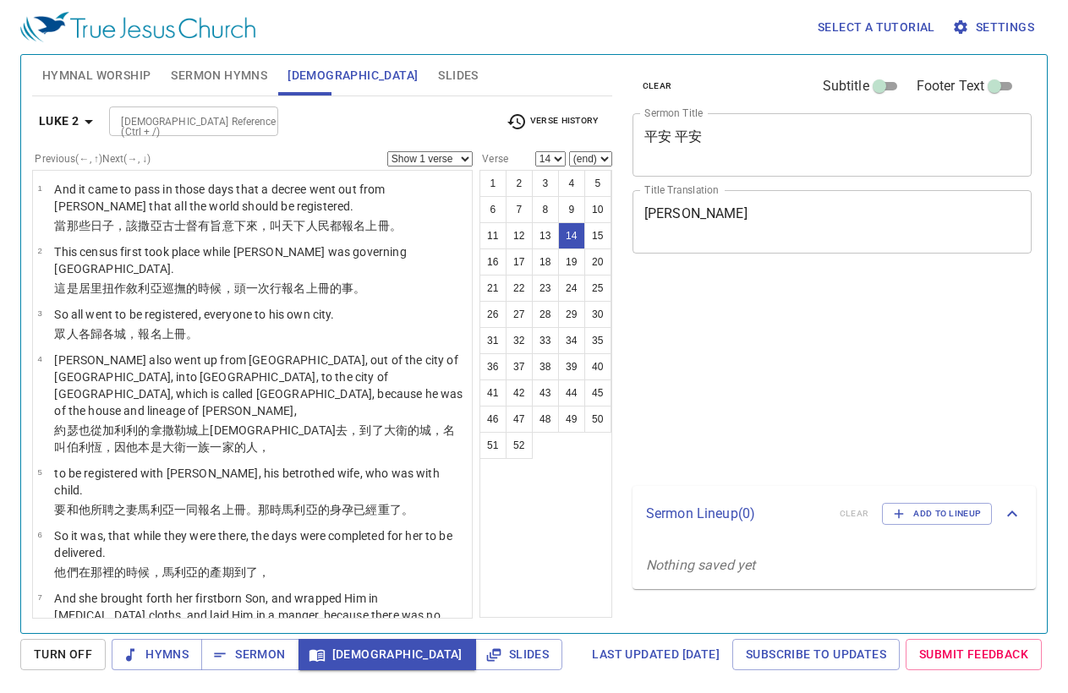
select select "14"
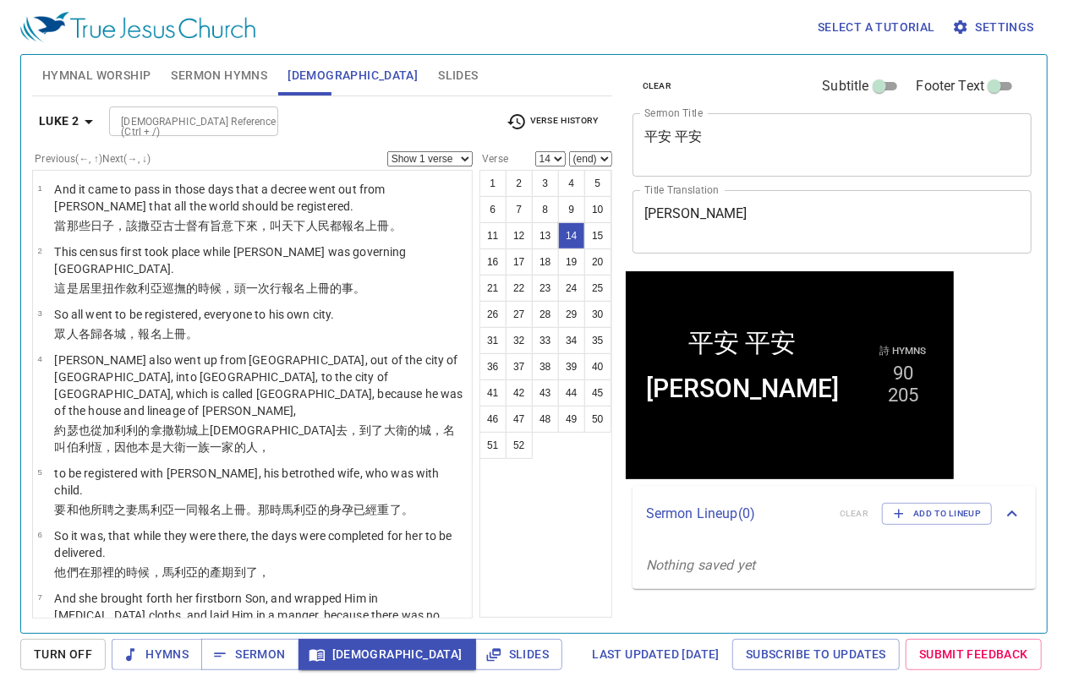
scroll to position [627, 0]
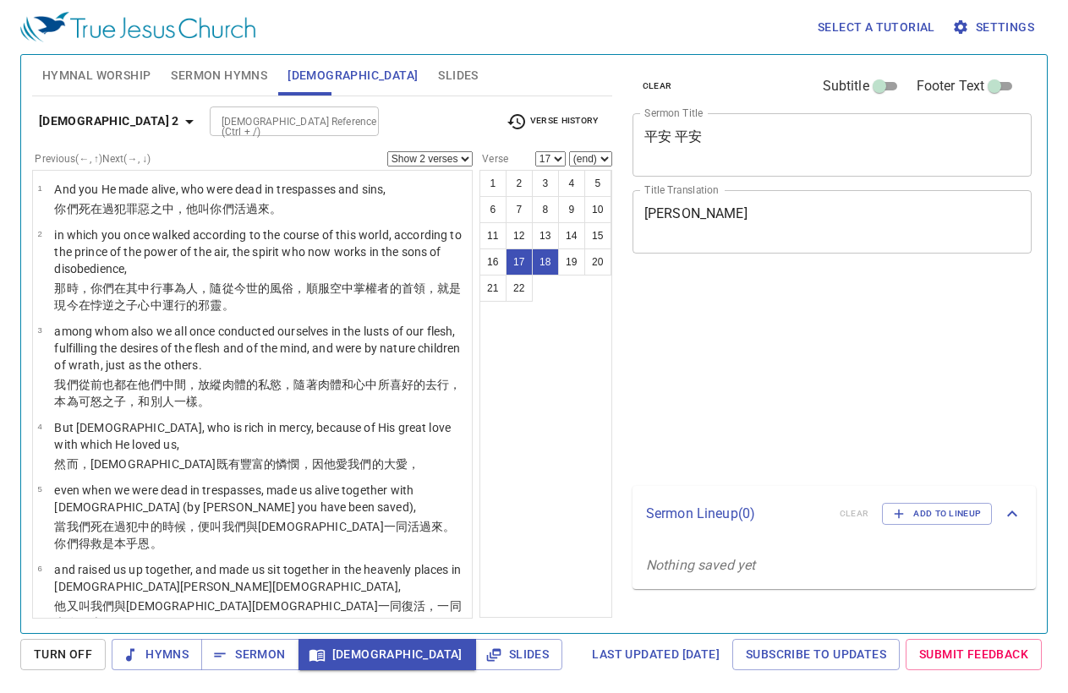
select select "2"
select select "17"
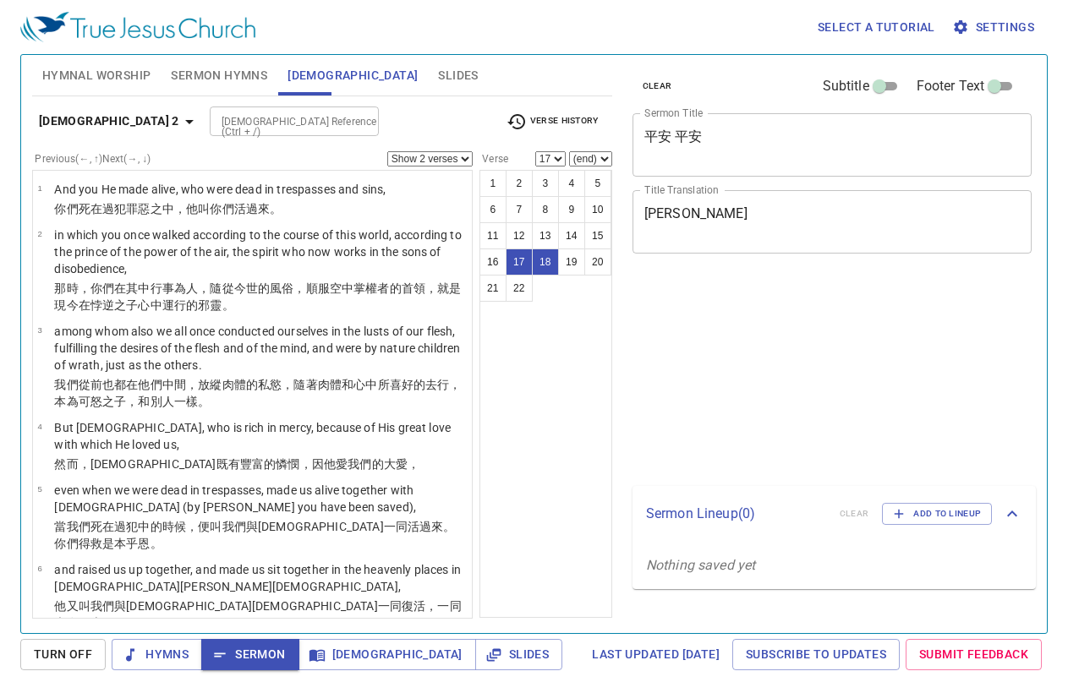
select select "2"
select select "17"
